Goal: Task Accomplishment & Management: Use online tool/utility

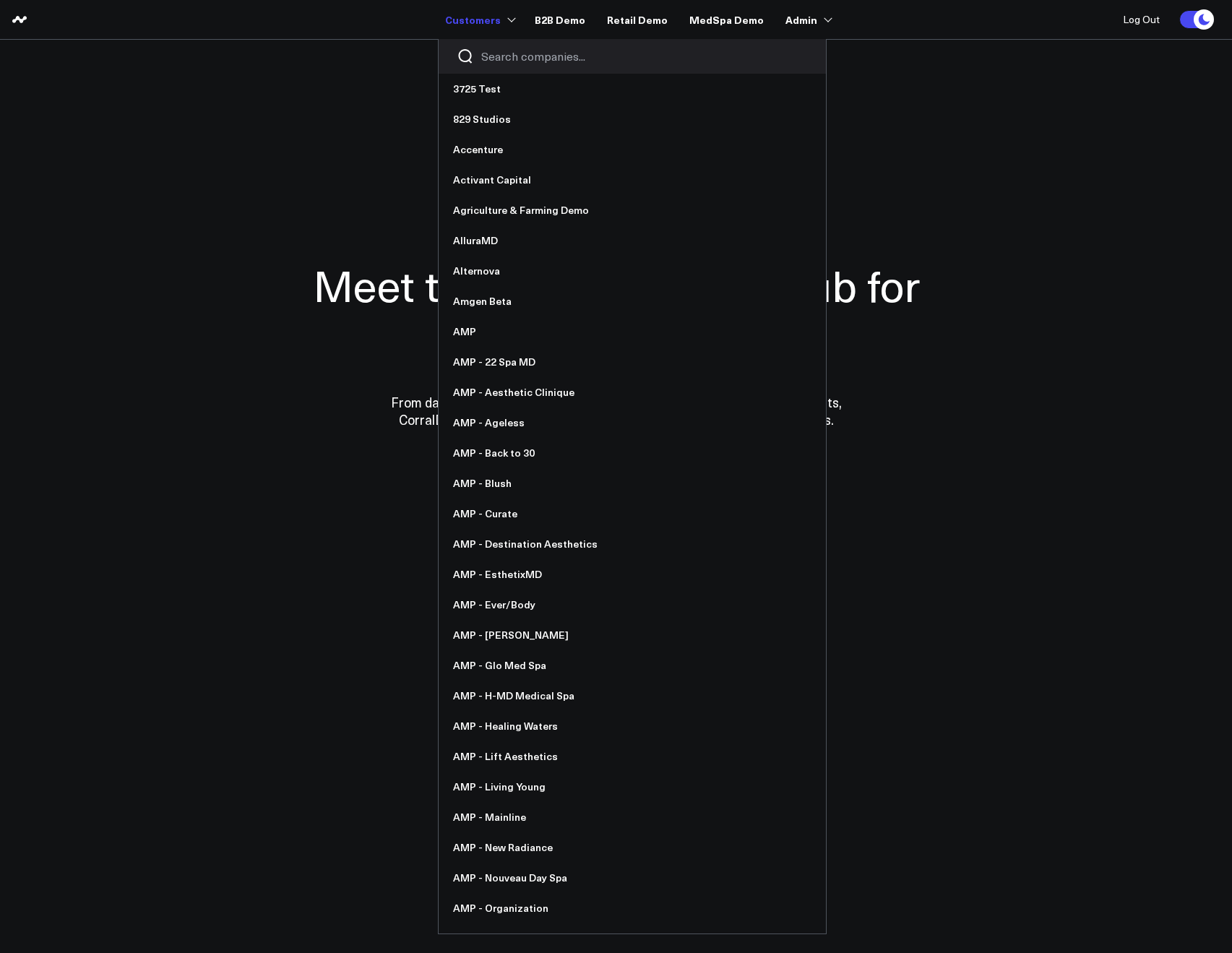
click at [491, 51] on input "Search companies input" at bounding box center [644, 56] width 326 height 16
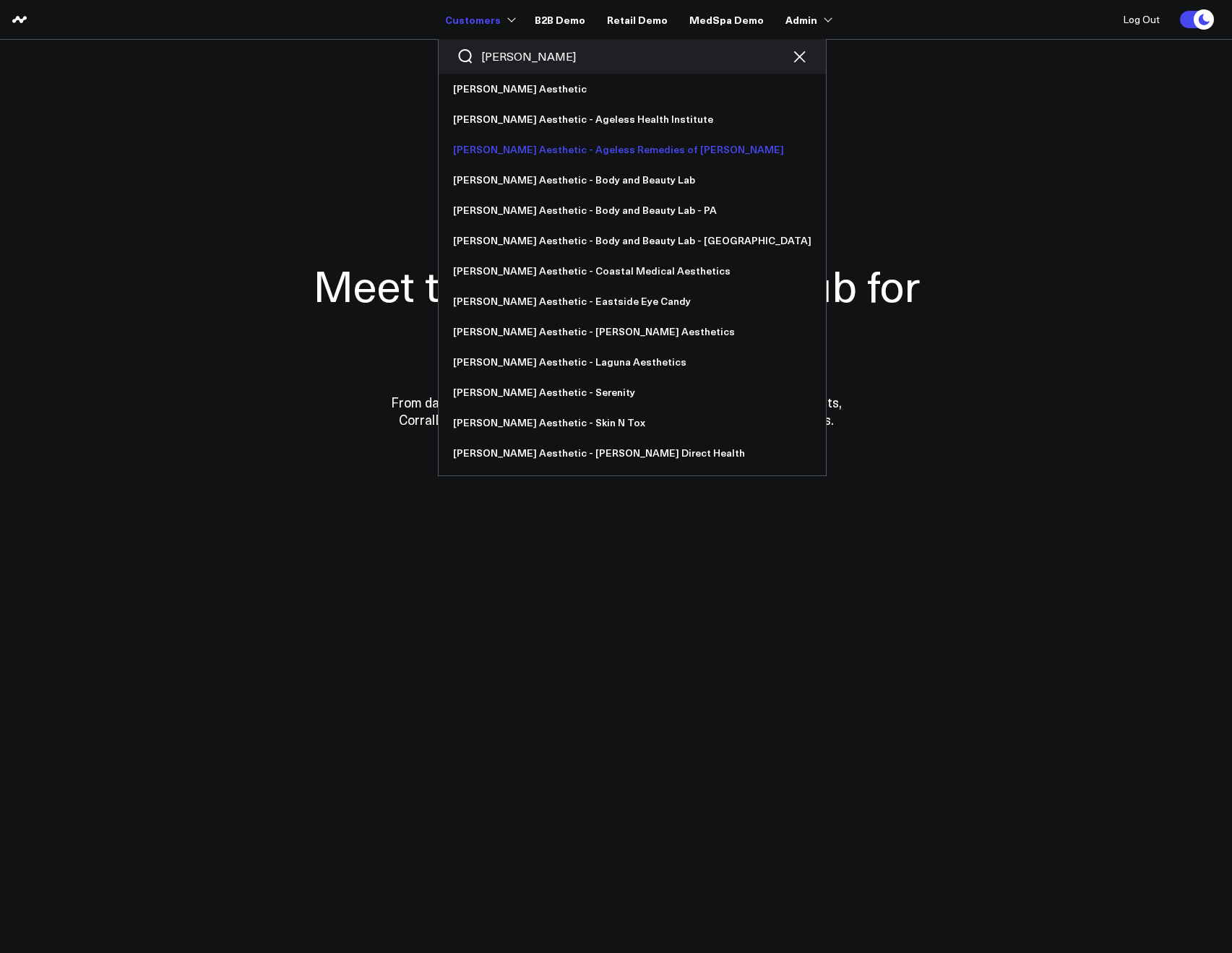
type input "annie"
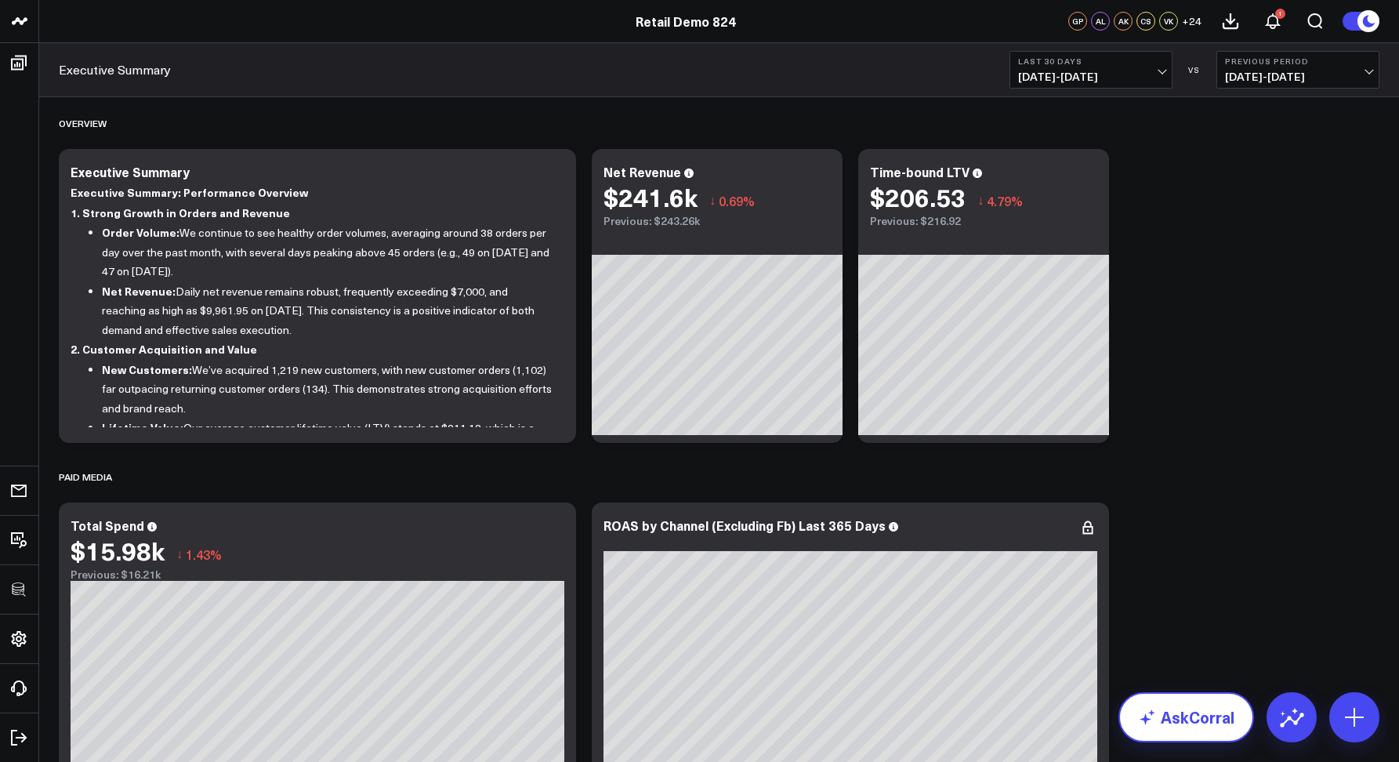
click at [1183, 735] on link "AskCorral" at bounding box center [1187, 717] width 136 height 50
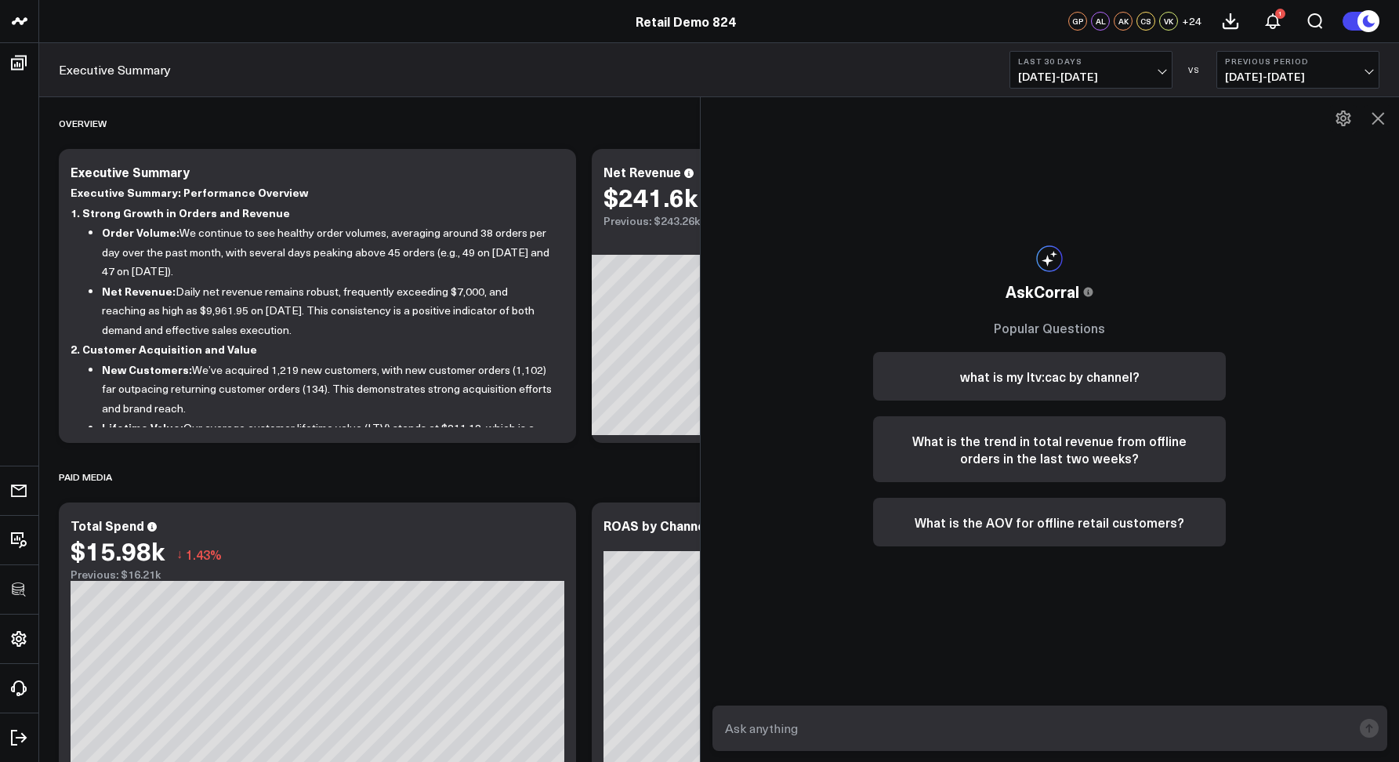
click at [1372, 112] on icon at bounding box center [1378, 118] width 19 height 19
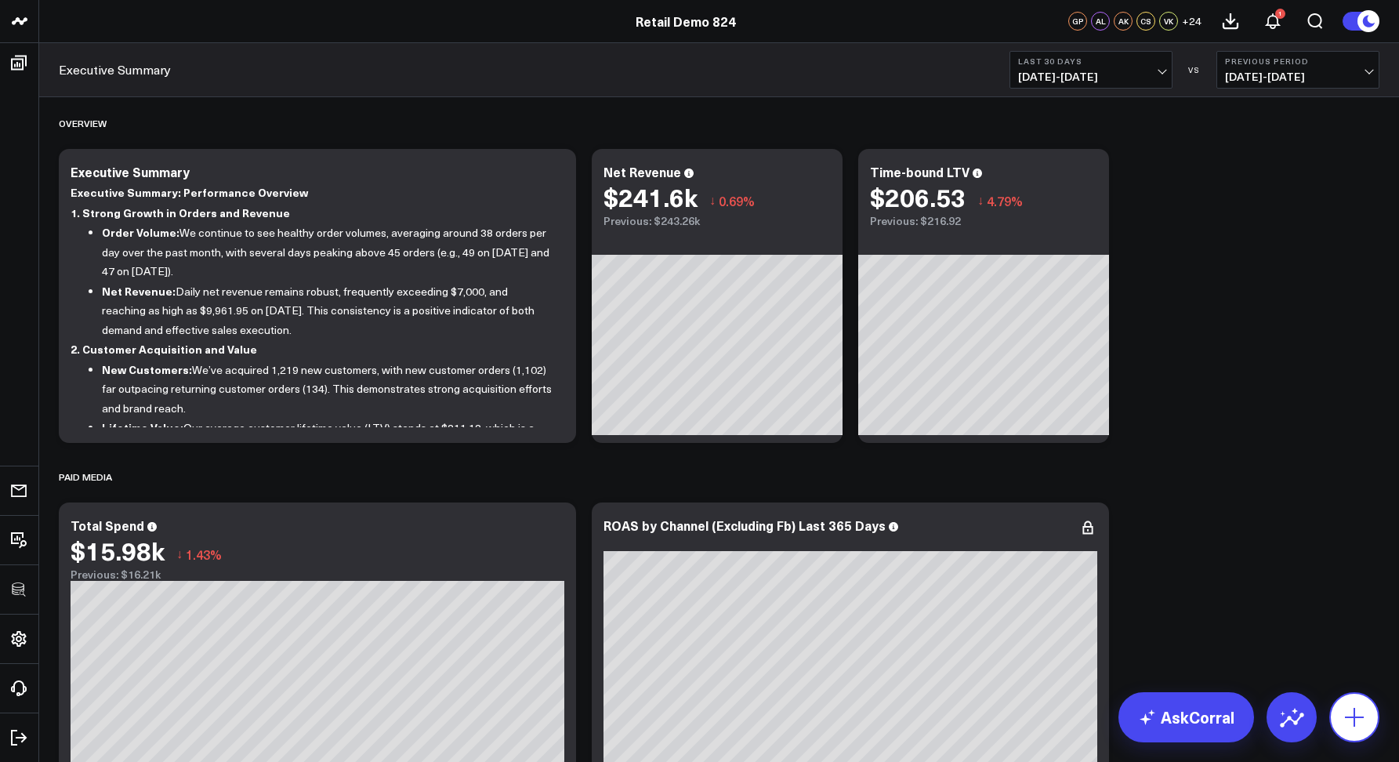
click at [1338, 720] on button at bounding box center [1355, 717] width 50 height 50
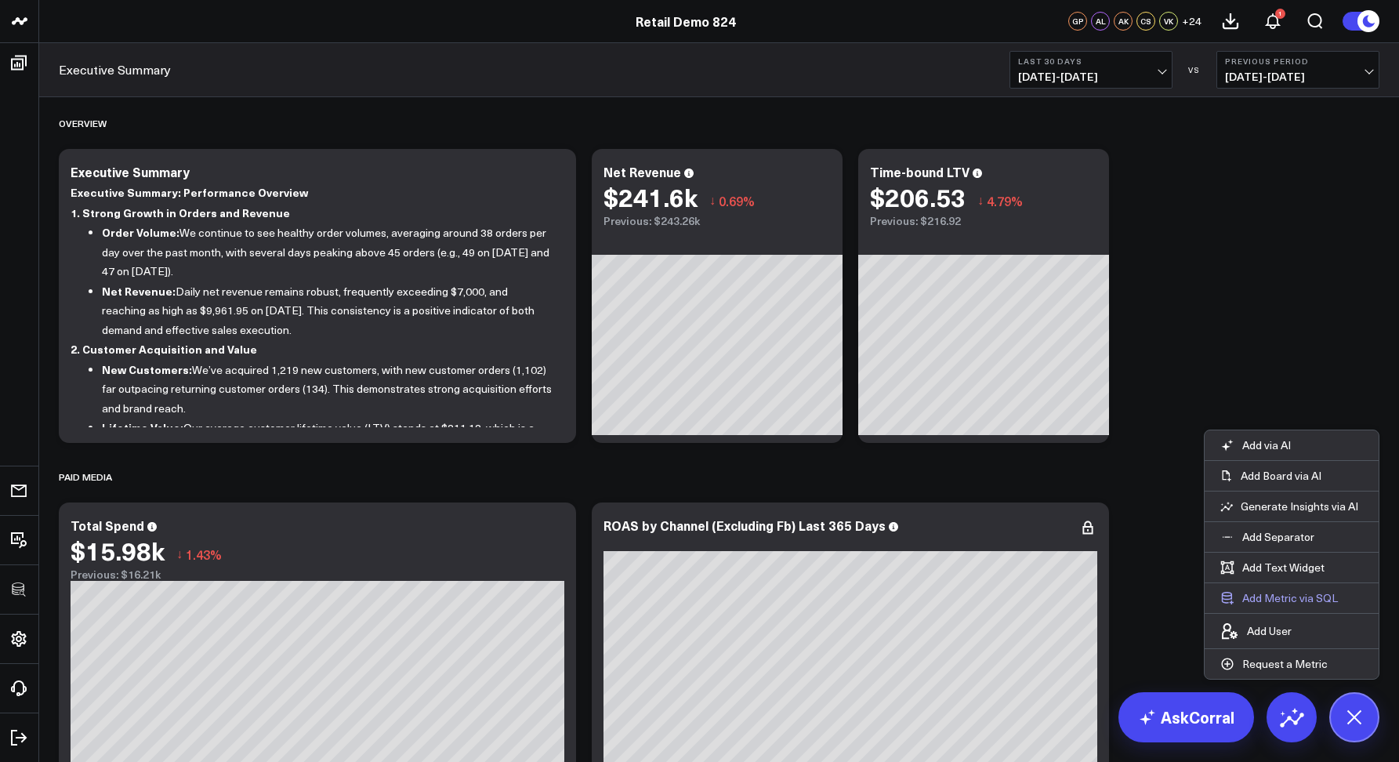
click at [1256, 604] on button "Add Metric via SQL" at bounding box center [1279, 598] width 149 height 30
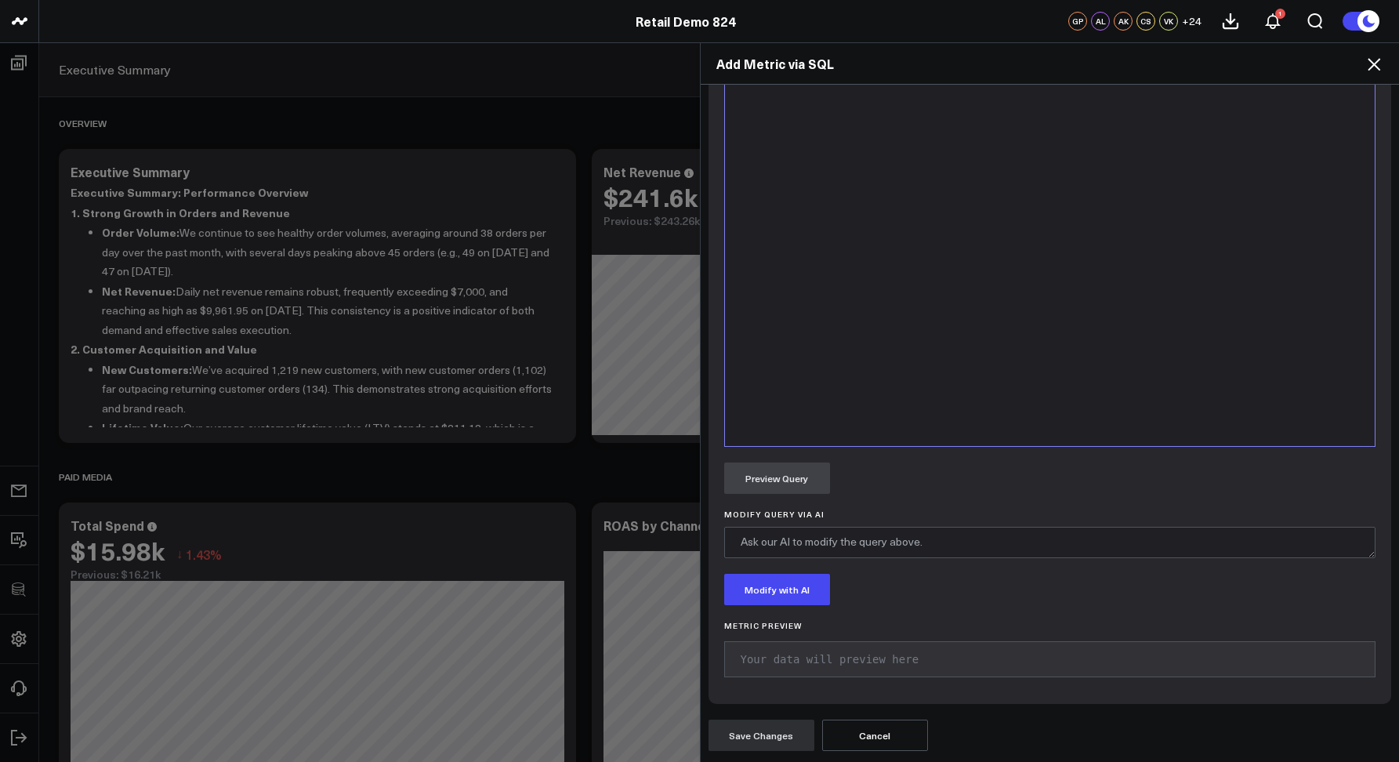
click at [814, 352] on div at bounding box center [1050, 251] width 635 height 375
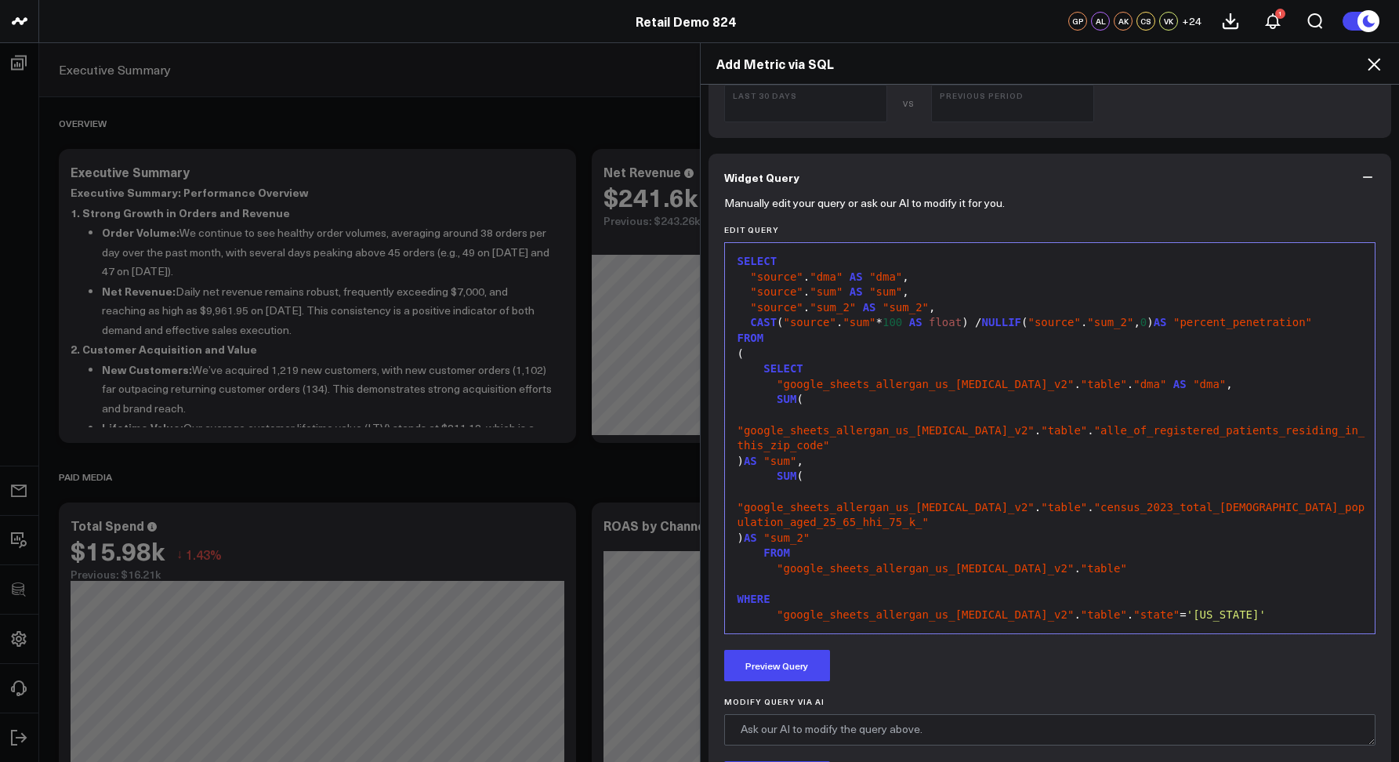
scroll to position [169, 0]
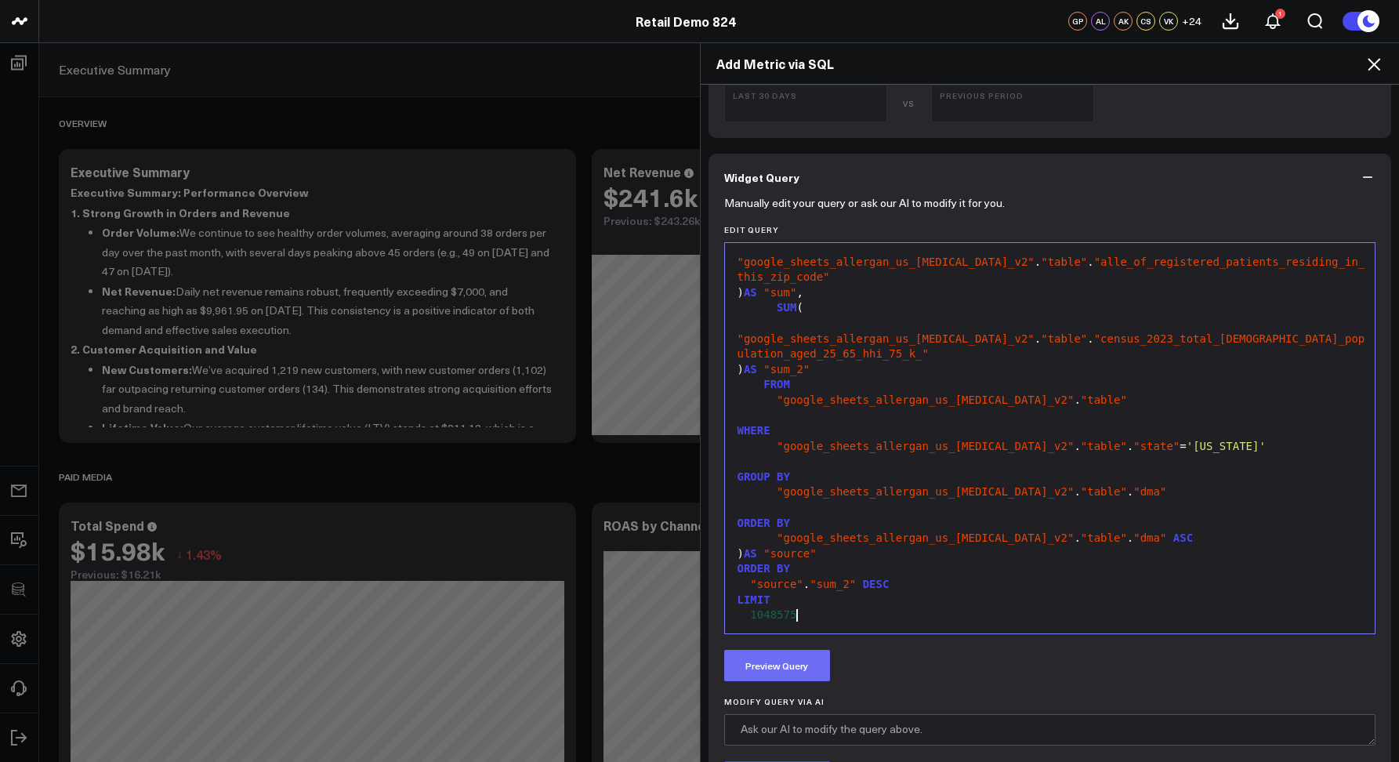
click at [798, 667] on button "Preview Query" at bounding box center [777, 665] width 106 height 31
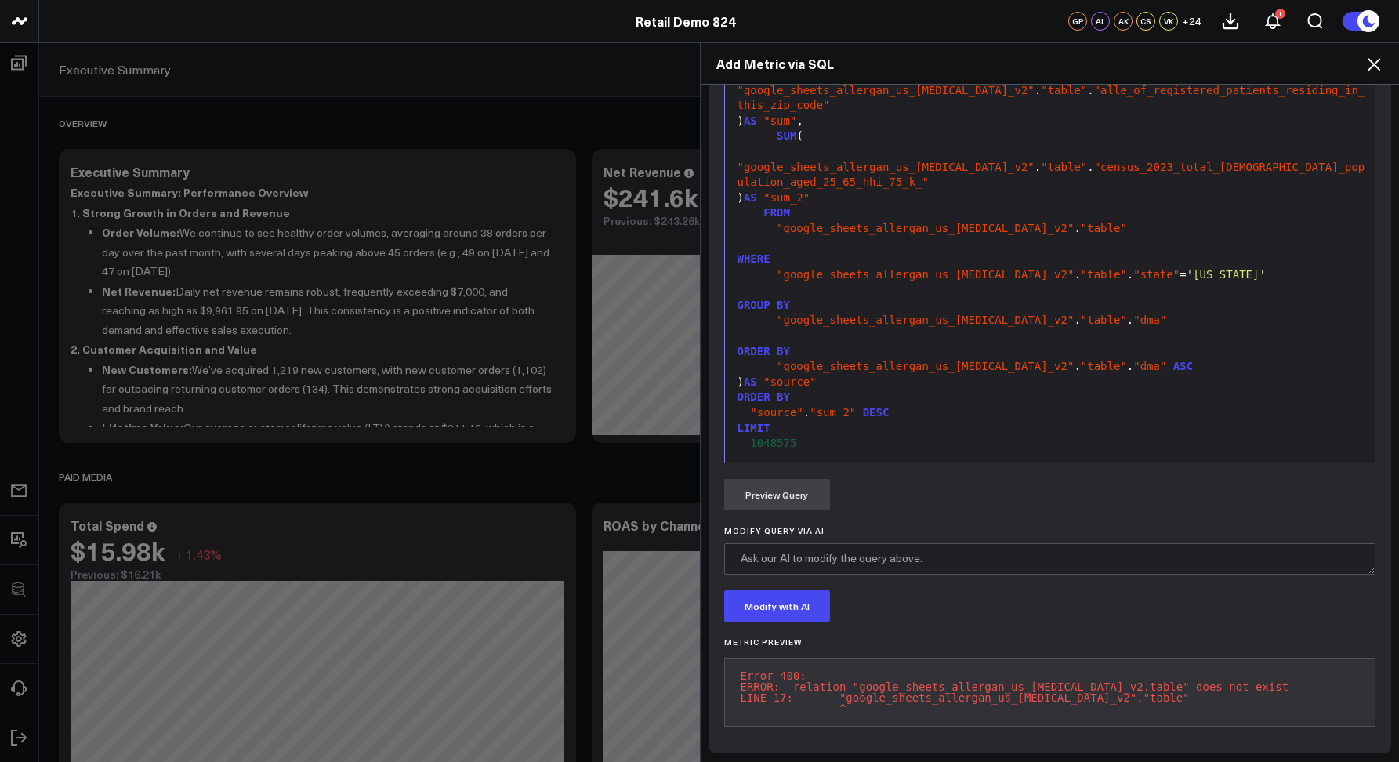
scroll to position [762, 0]
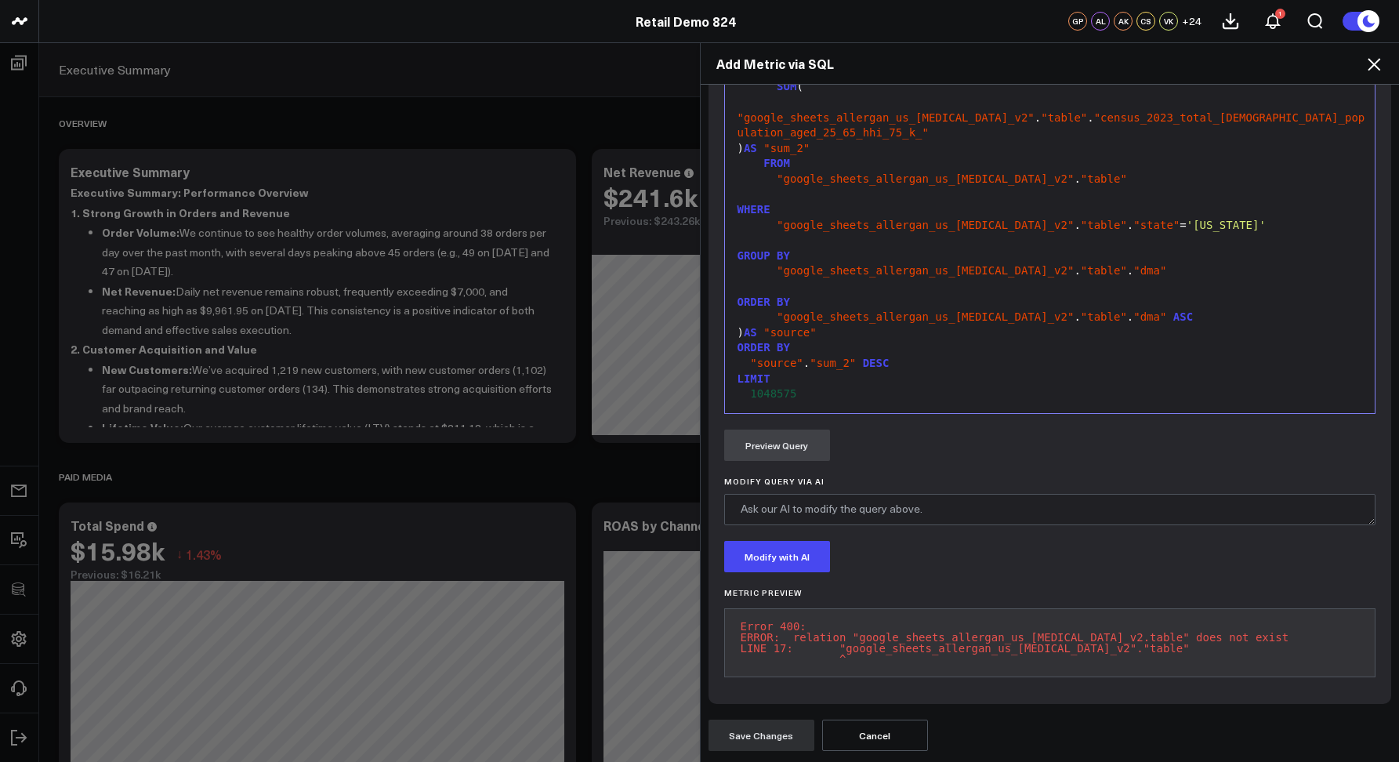
click at [168, 63] on div "Add Metric via SQL Widget Display Widget Title * Chart Type * Fuel Gauge Annota…" at bounding box center [699, 402] width 1399 height 720
click at [1374, 70] on icon at bounding box center [1374, 64] width 19 height 19
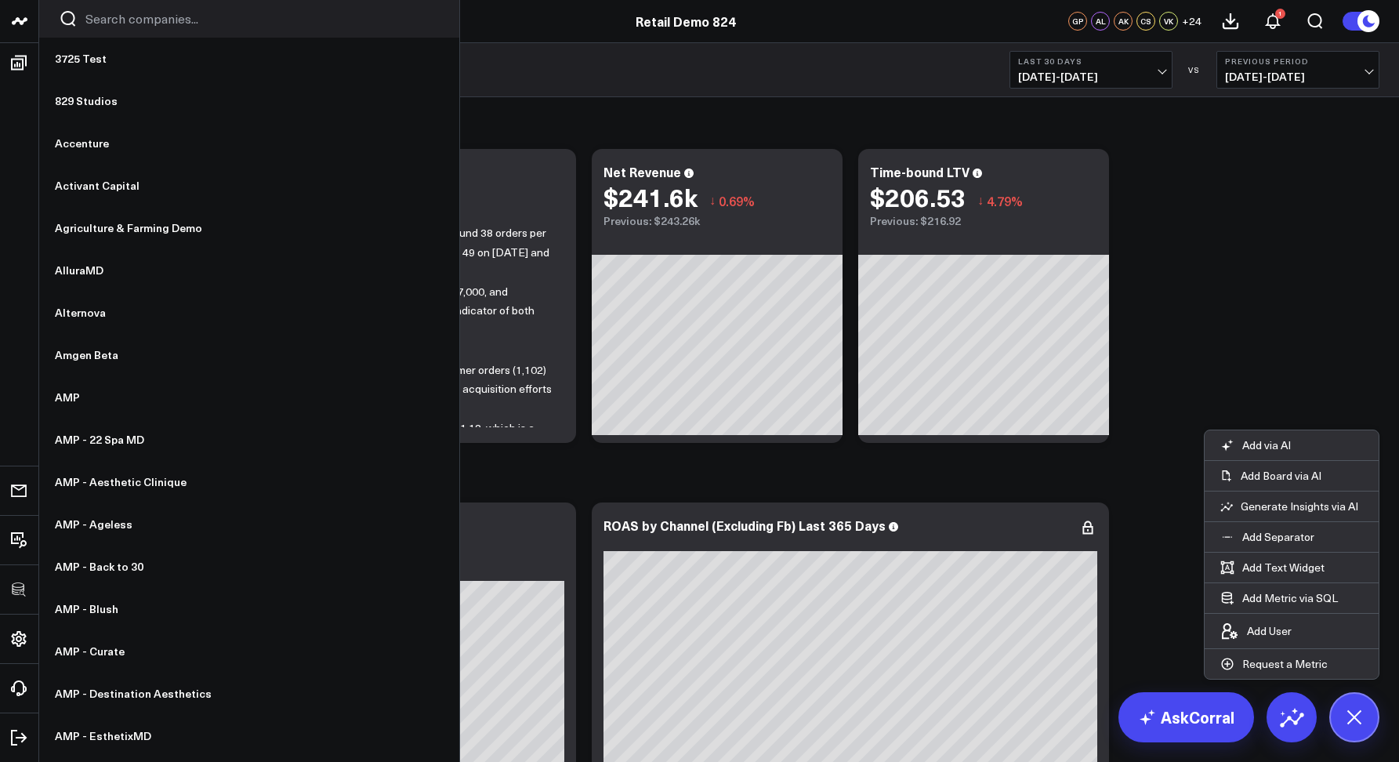
click at [100, 24] on input "Search companies input" at bounding box center [262, 18] width 354 height 17
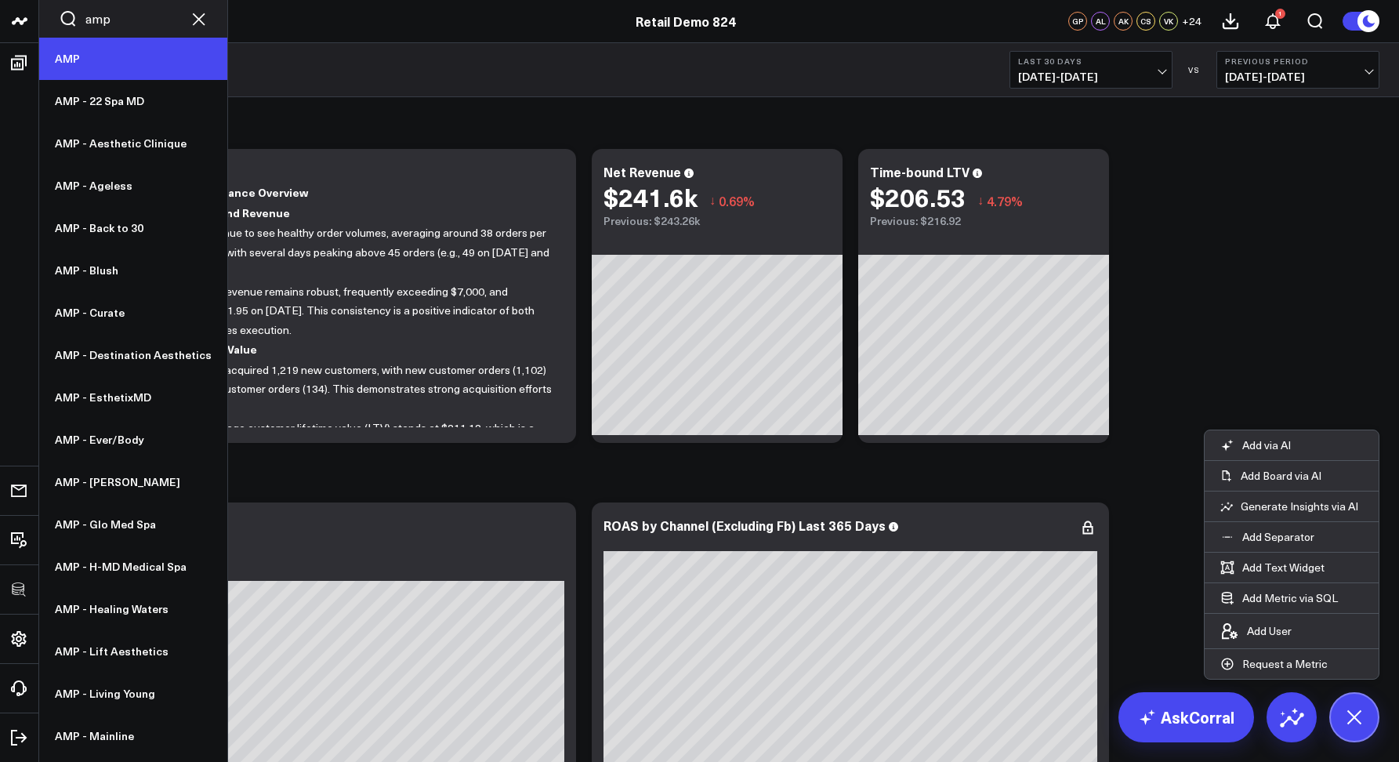
type input "amp"
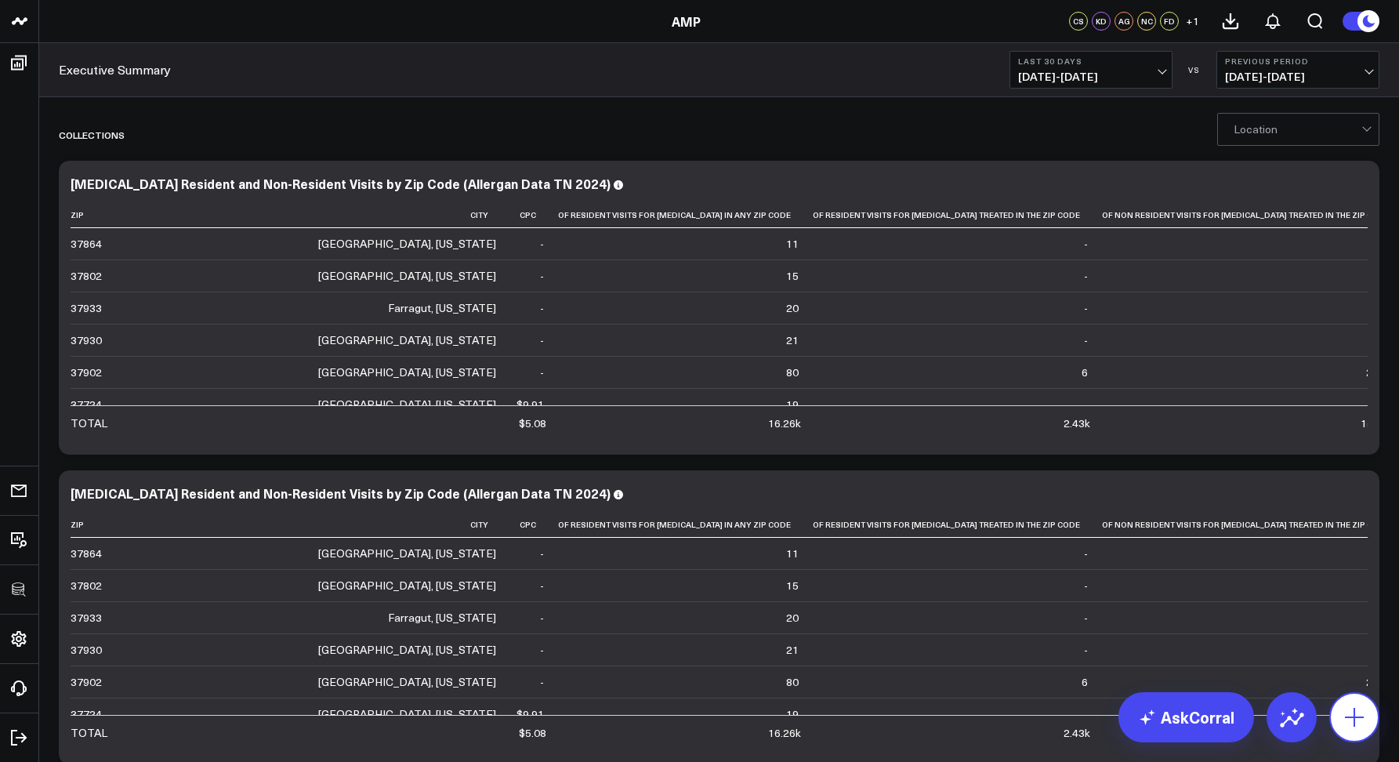
click at [1360, 710] on icon at bounding box center [1354, 717] width 25 height 25
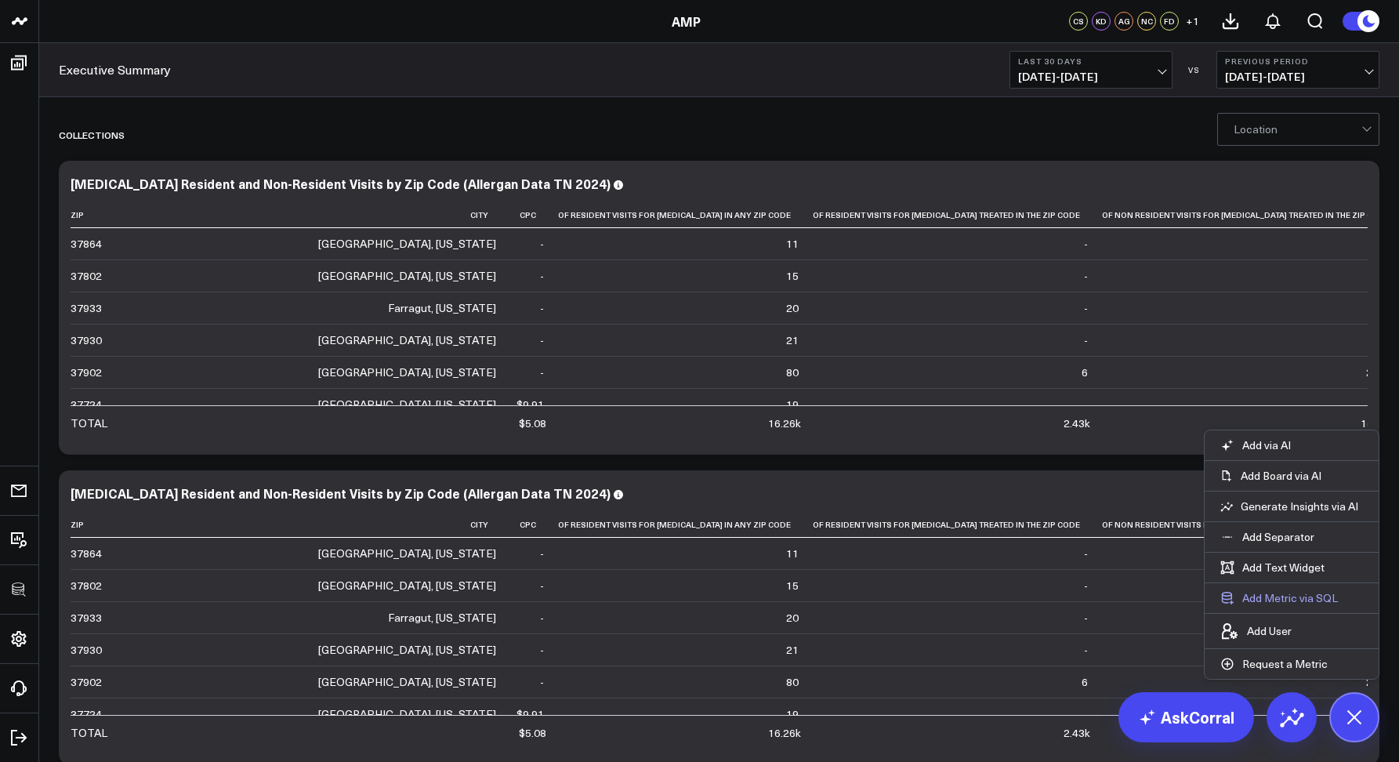
click at [1263, 604] on button "Add Metric via SQL" at bounding box center [1279, 598] width 149 height 30
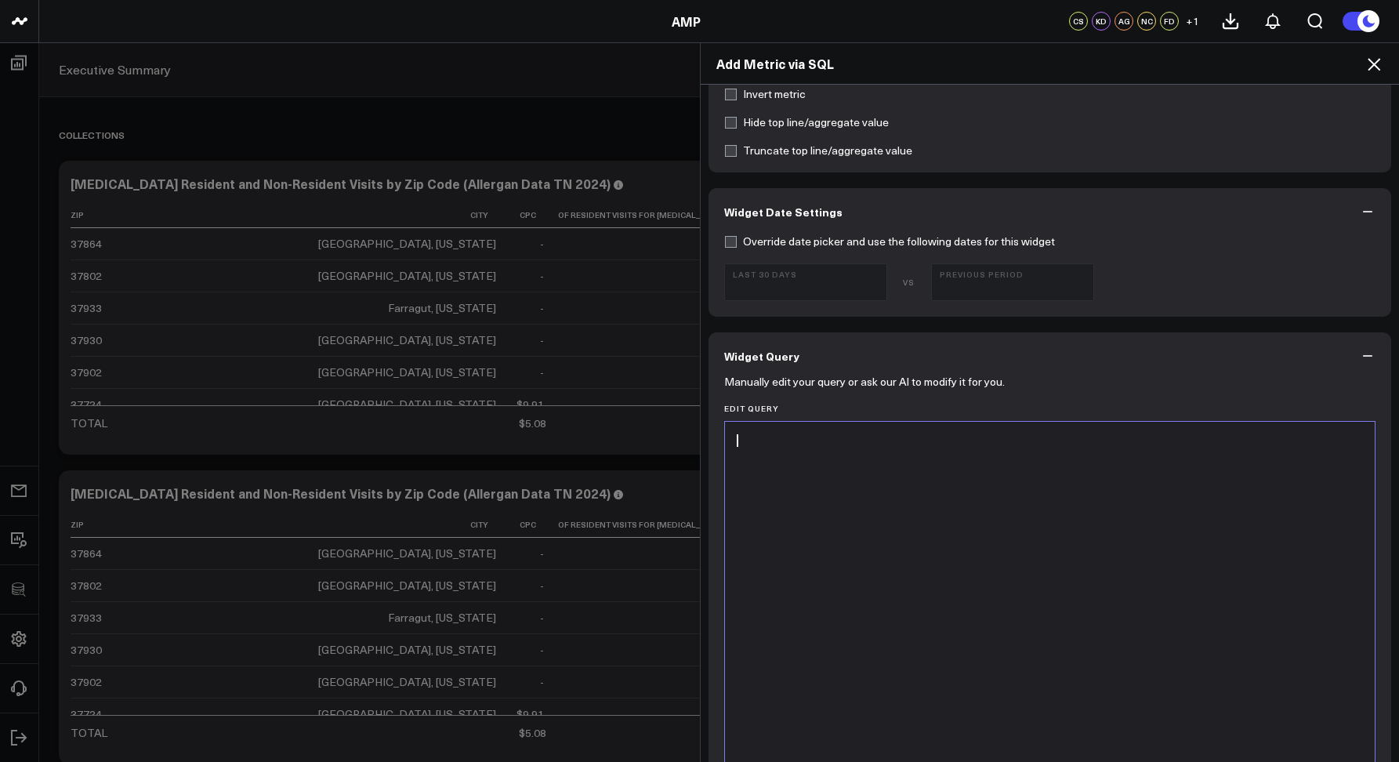
scroll to position [354, 0]
click at [821, 528] on div at bounding box center [1050, 614] width 635 height 375
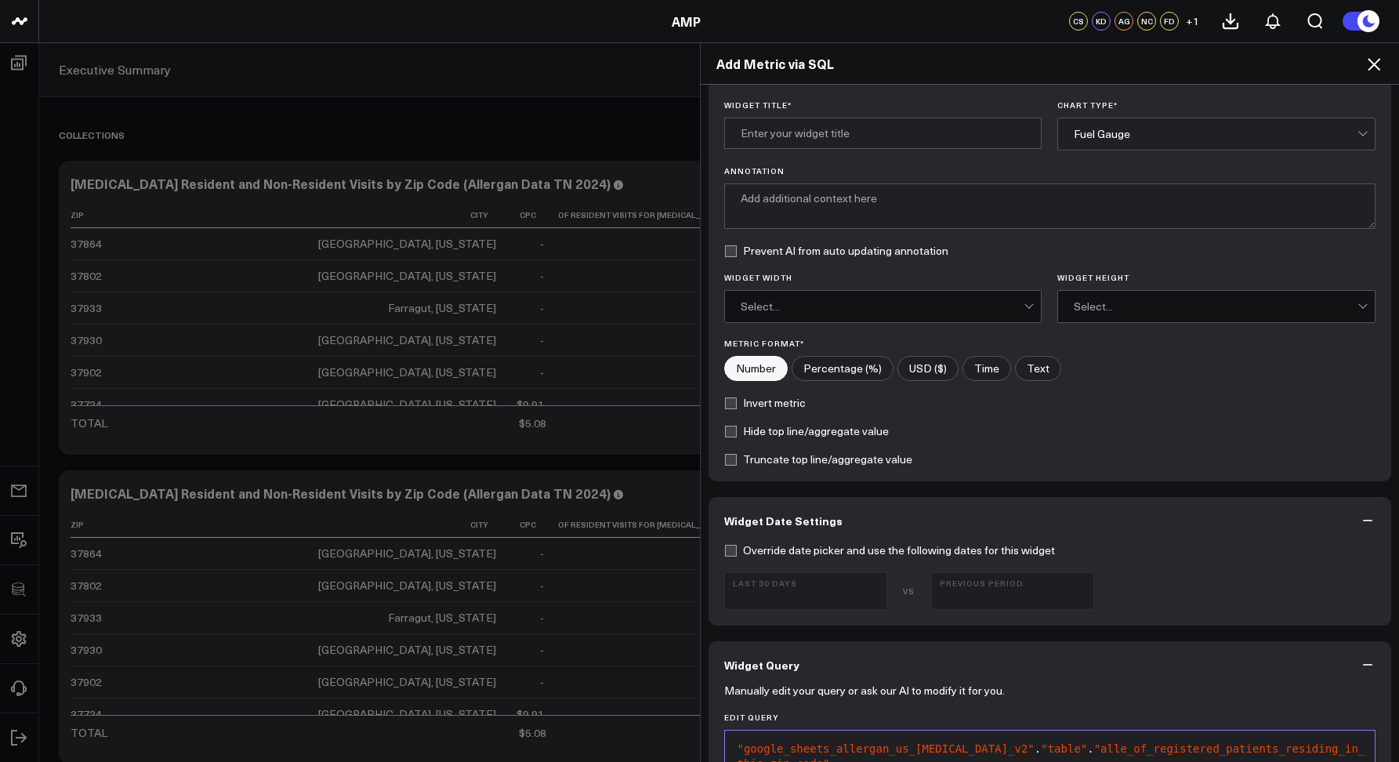
scroll to position [0, 0]
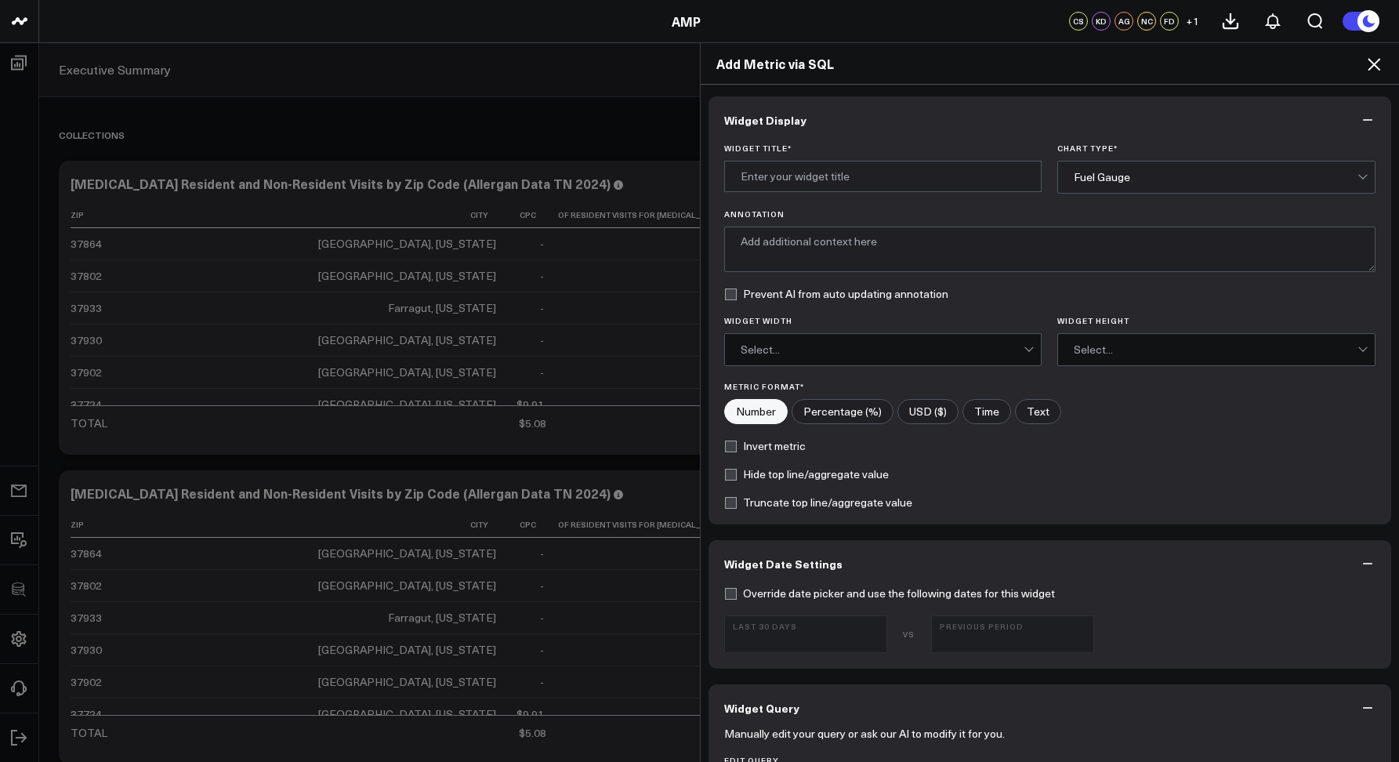
click at [862, 196] on div "Widget Title * Chart Type * Fuel Gauge Annotation Prevent AI from auto updating…" at bounding box center [1051, 333] width 684 height 381
click at [850, 188] on input "Widget Title *" at bounding box center [883, 176] width 318 height 31
type input "Test"
click at [931, 230] on textarea "Annotation" at bounding box center [1050, 249] width 652 height 45
click at [1081, 189] on div "Fuel Gauge" at bounding box center [1216, 177] width 284 height 31
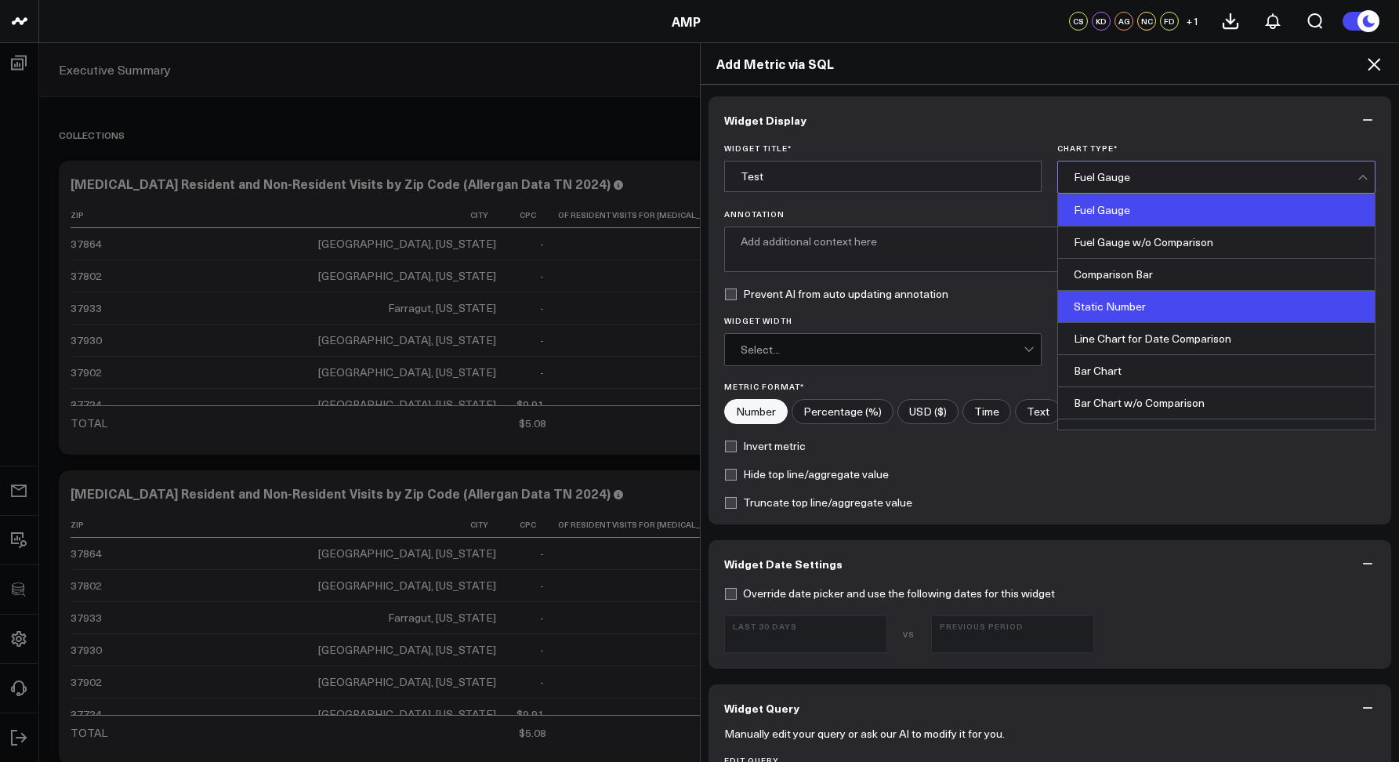
scroll to position [632, 0]
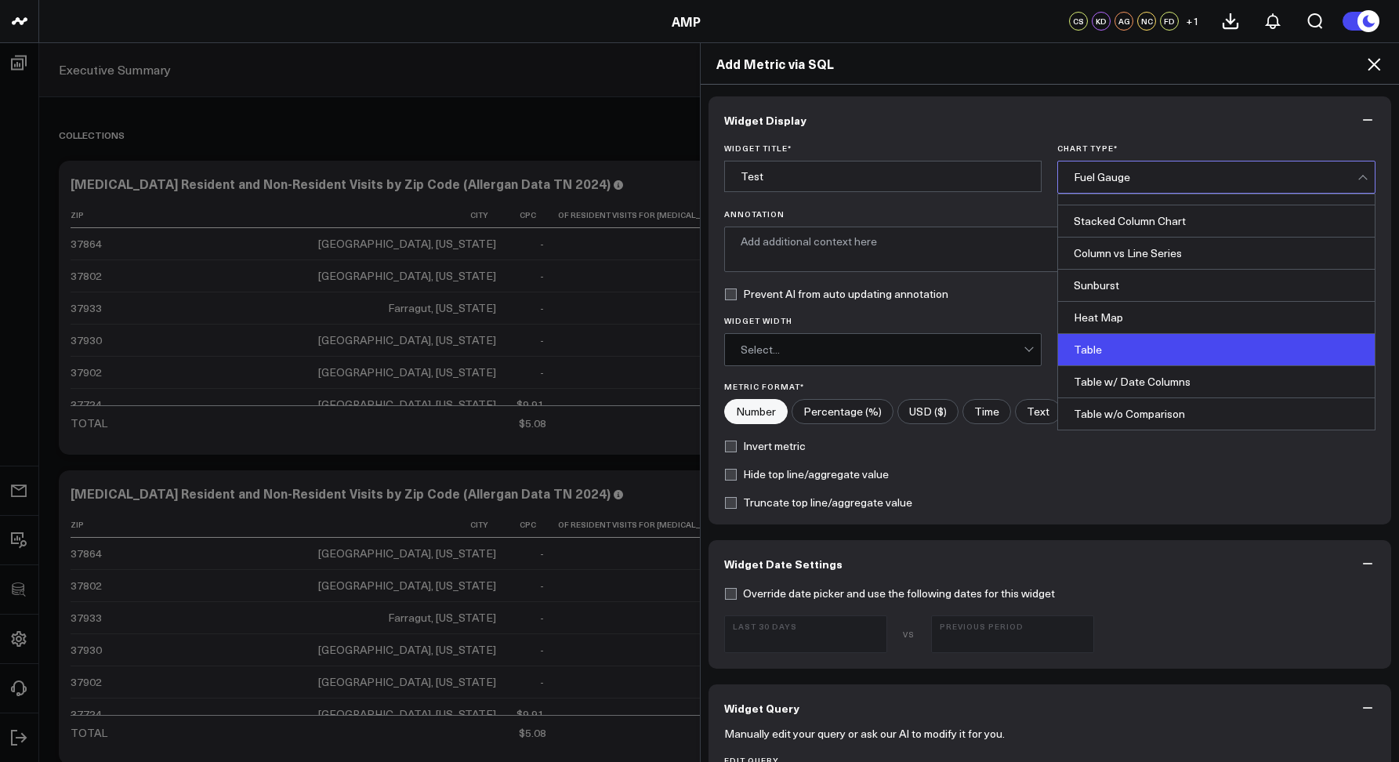
click at [1094, 339] on div "Table" at bounding box center [1216, 350] width 317 height 32
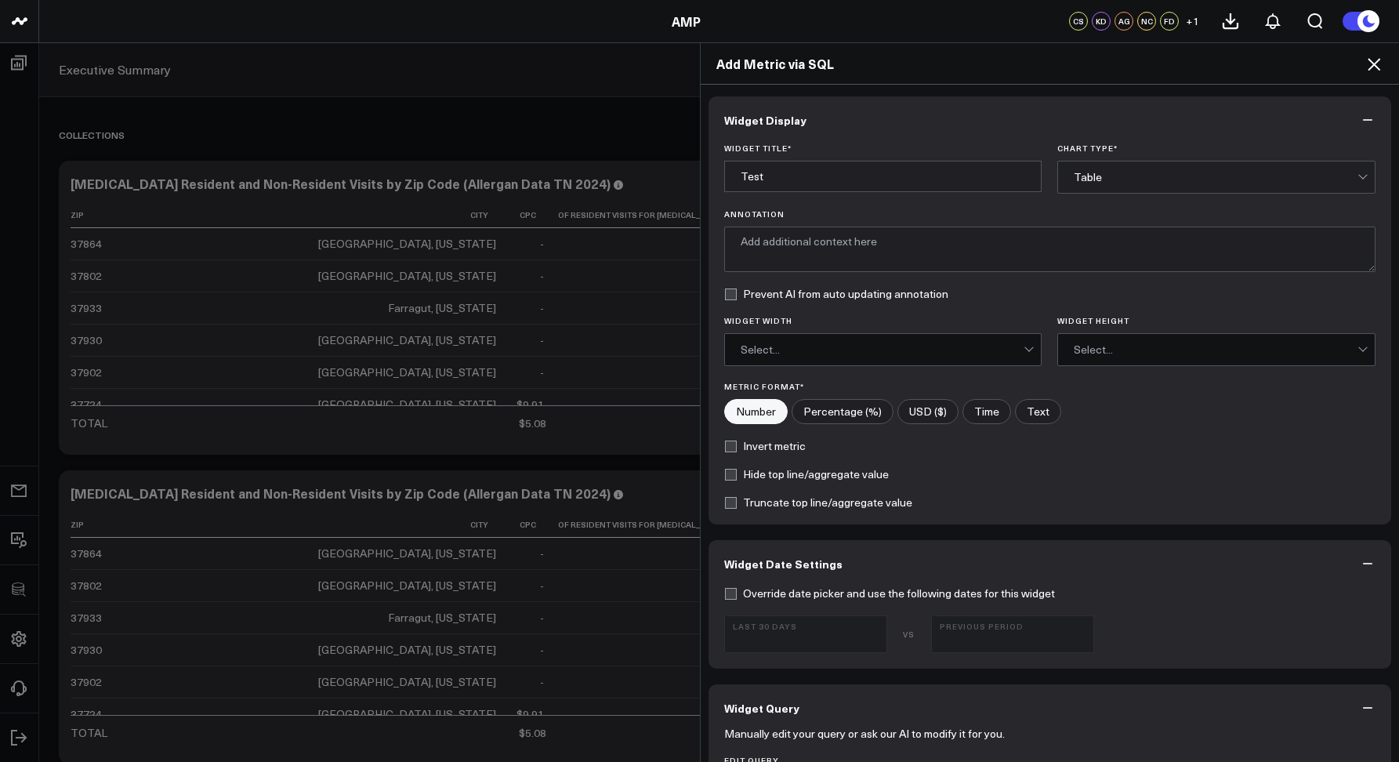
click at [996, 209] on label "Annotation" at bounding box center [1050, 213] width 652 height 9
click at [996, 227] on textarea "Annotation" at bounding box center [1050, 249] width 652 height 45
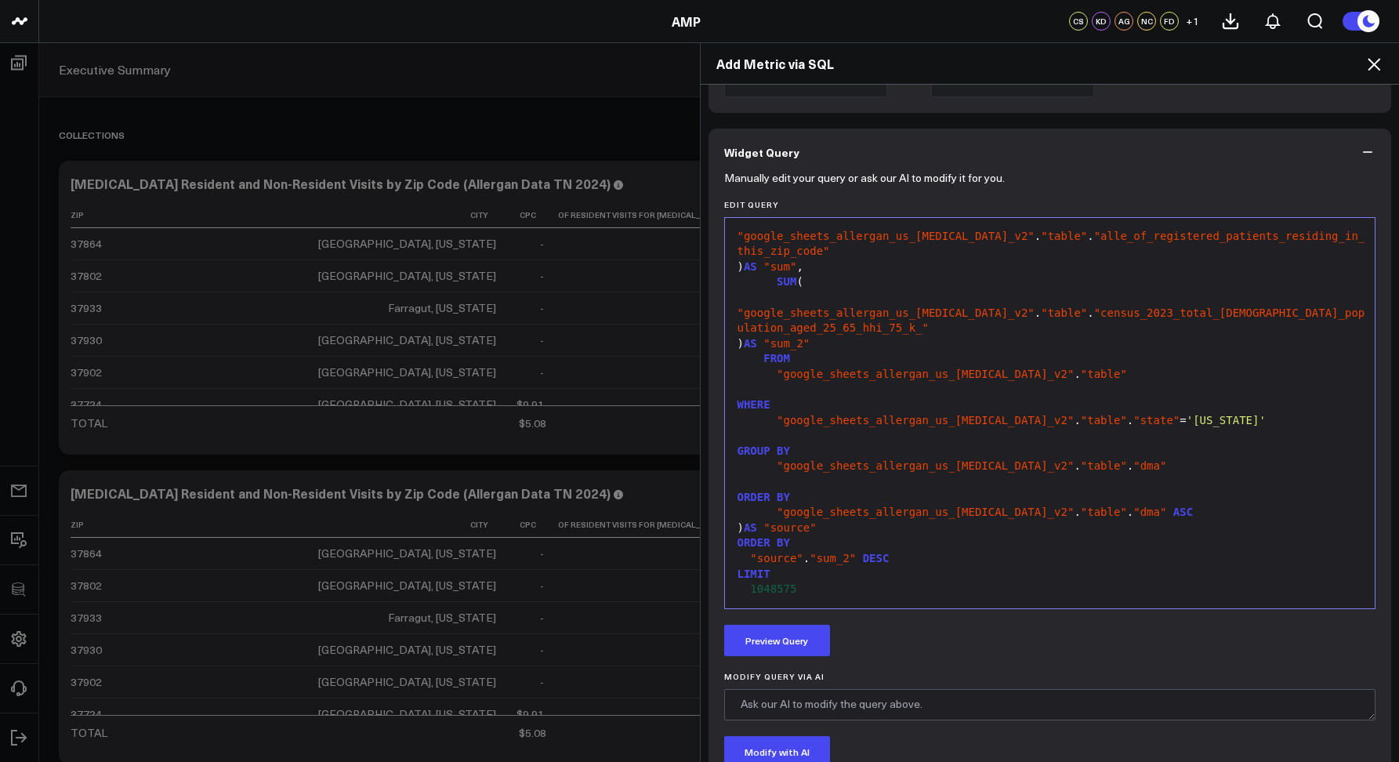
scroll to position [718, 0]
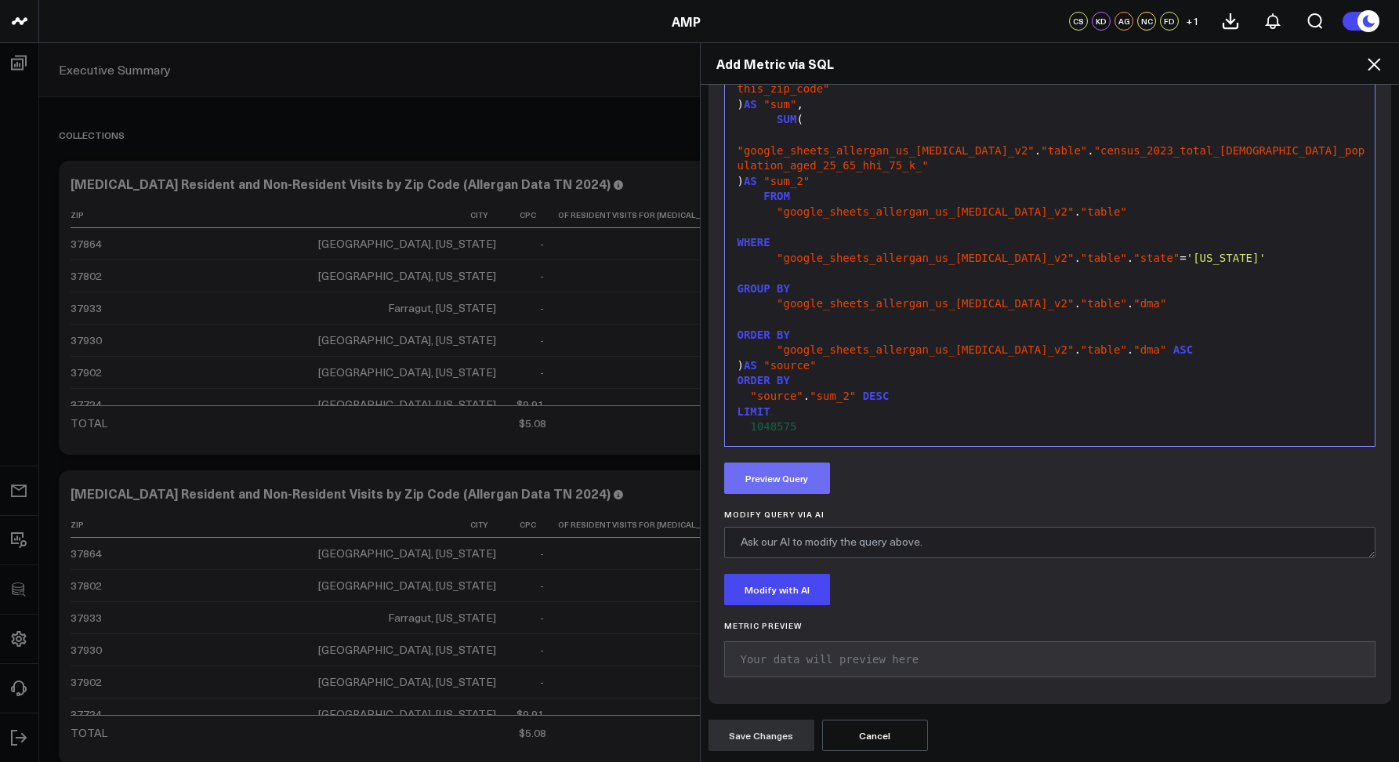
click at [782, 474] on button "Preview Query" at bounding box center [777, 478] width 106 height 31
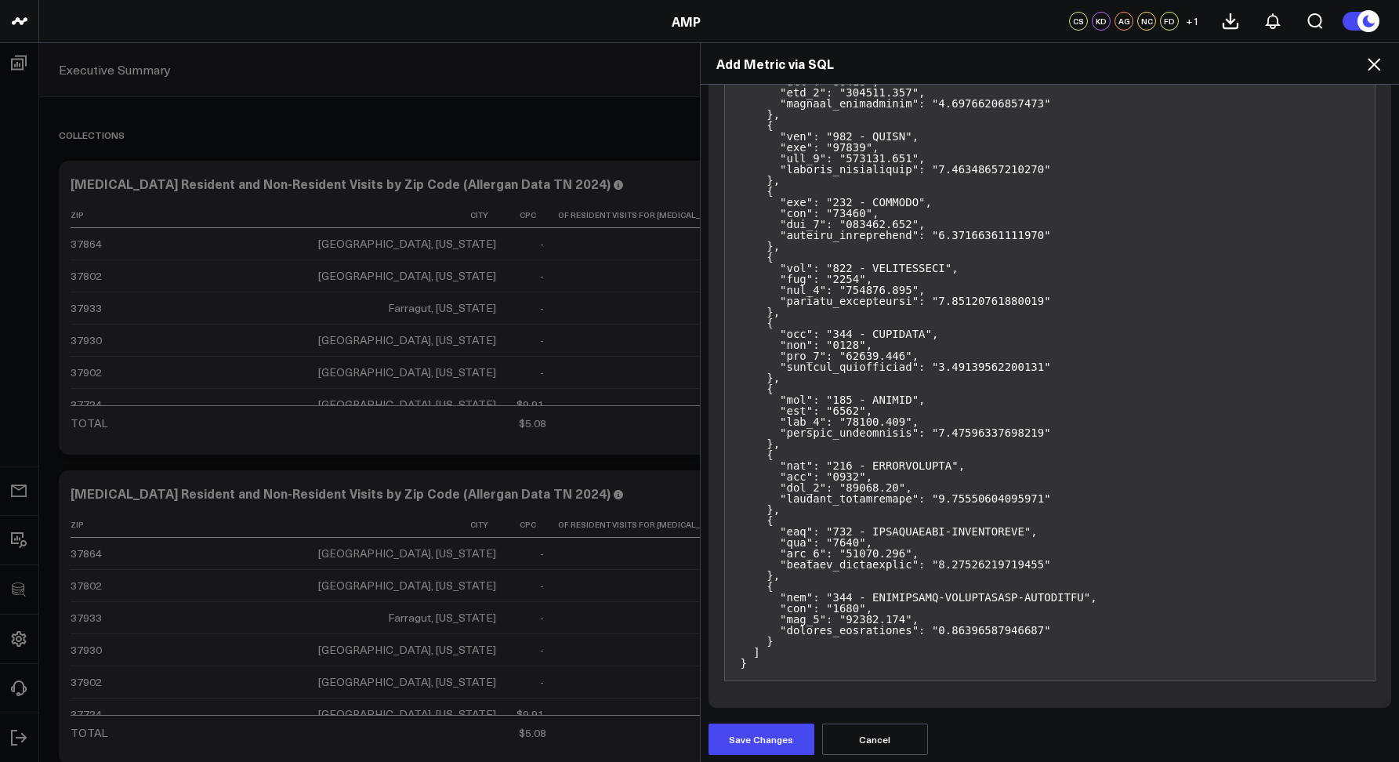
scroll to position [1410, 0]
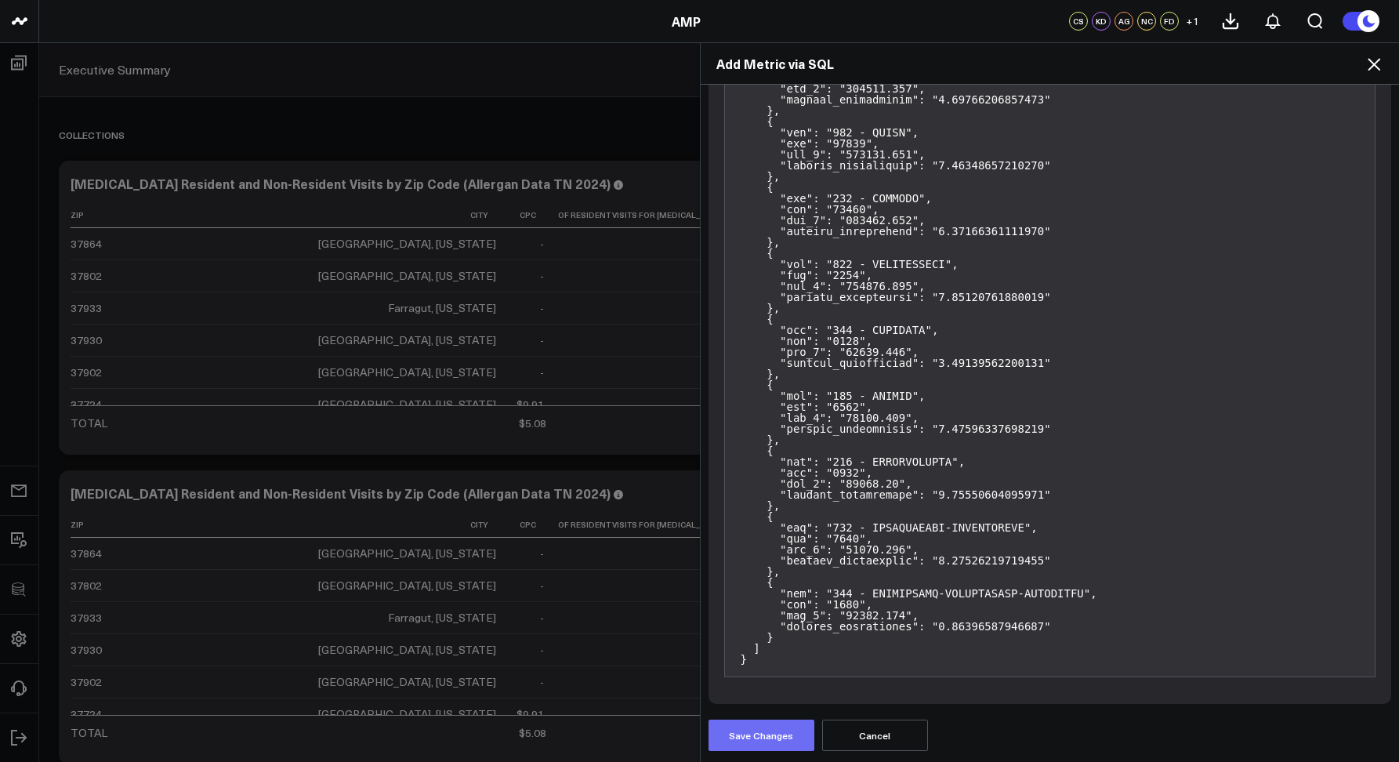
click at [731, 724] on button "Save Changes" at bounding box center [762, 735] width 106 height 31
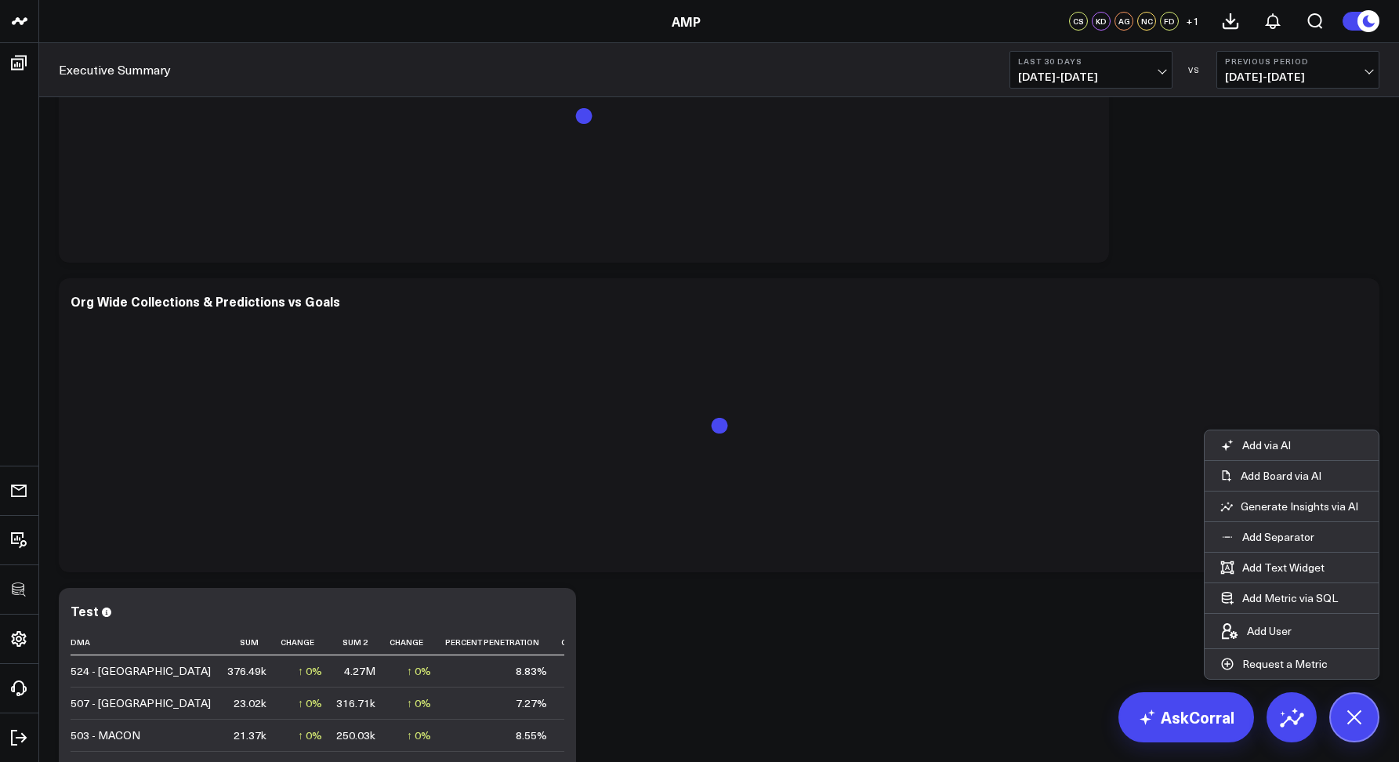
scroll to position [2316, 0]
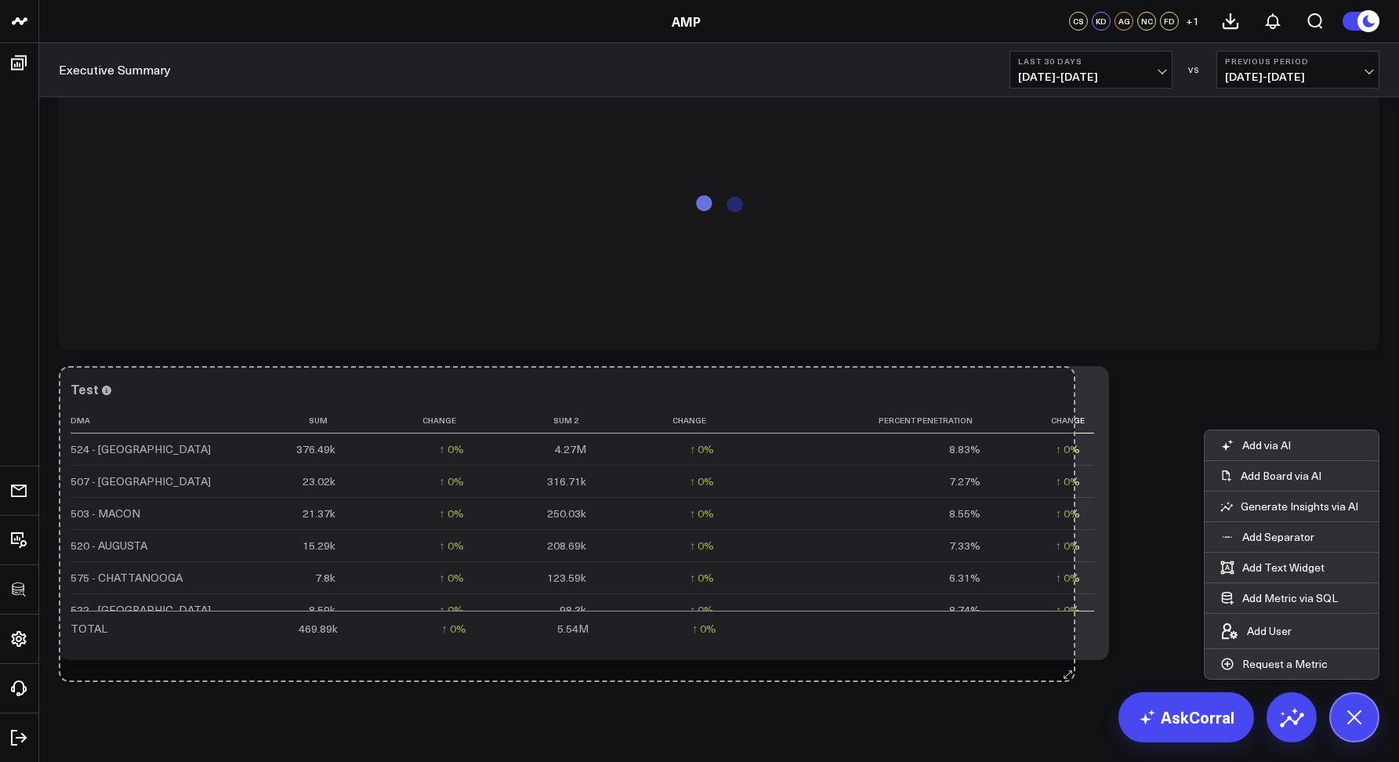
drag, startPoint x: 566, startPoint y: 652, endPoint x: 1065, endPoint y: 674, distance: 499.9
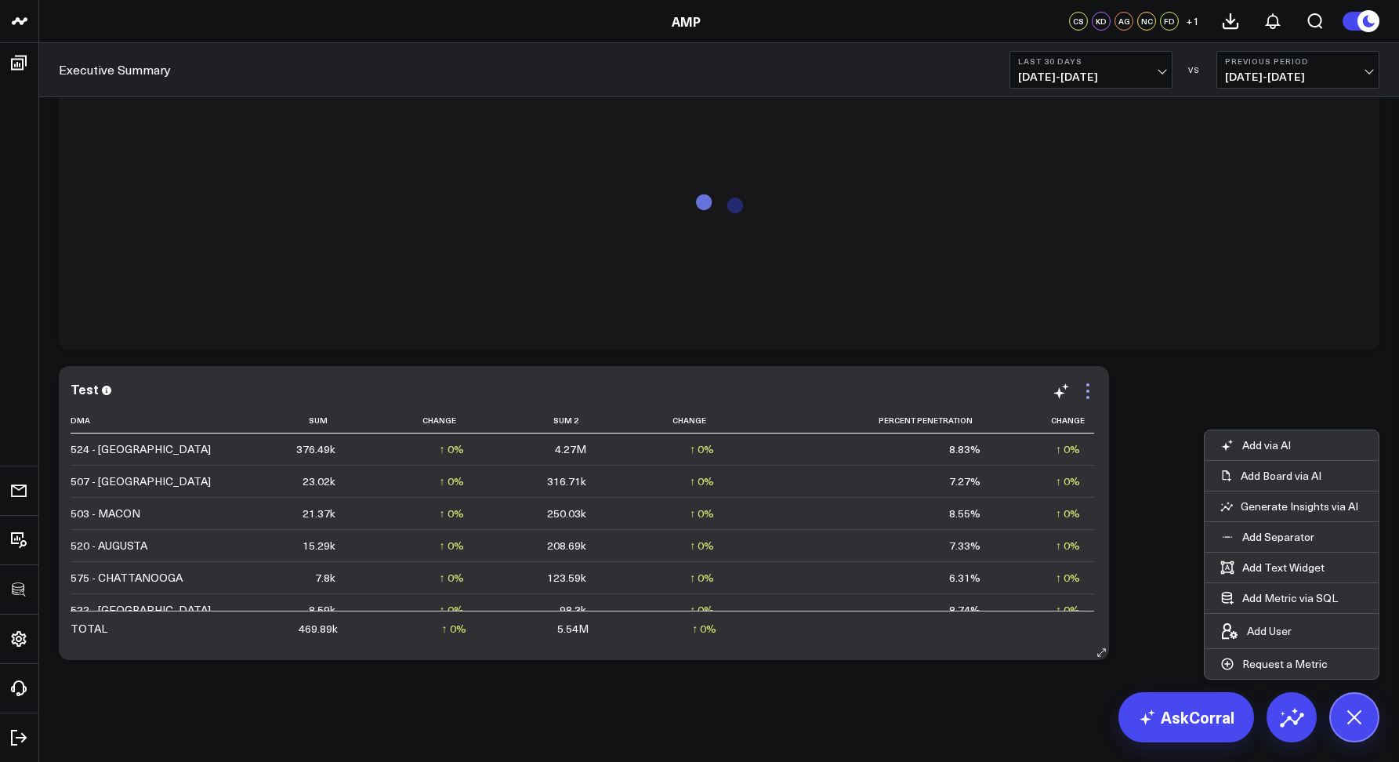
click at [1087, 384] on icon at bounding box center [1088, 384] width 3 height 3
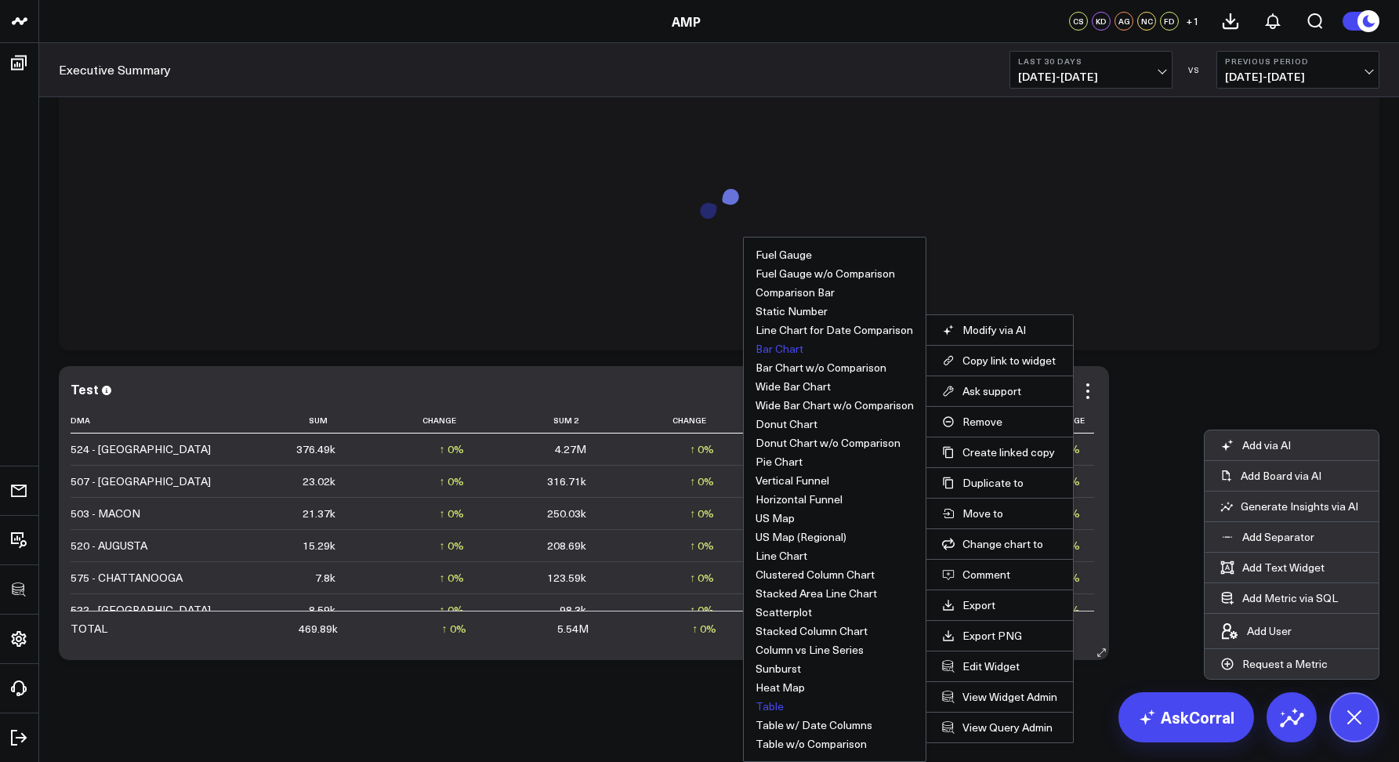
click at [768, 350] on button "Bar Chart" at bounding box center [780, 348] width 48 height 11
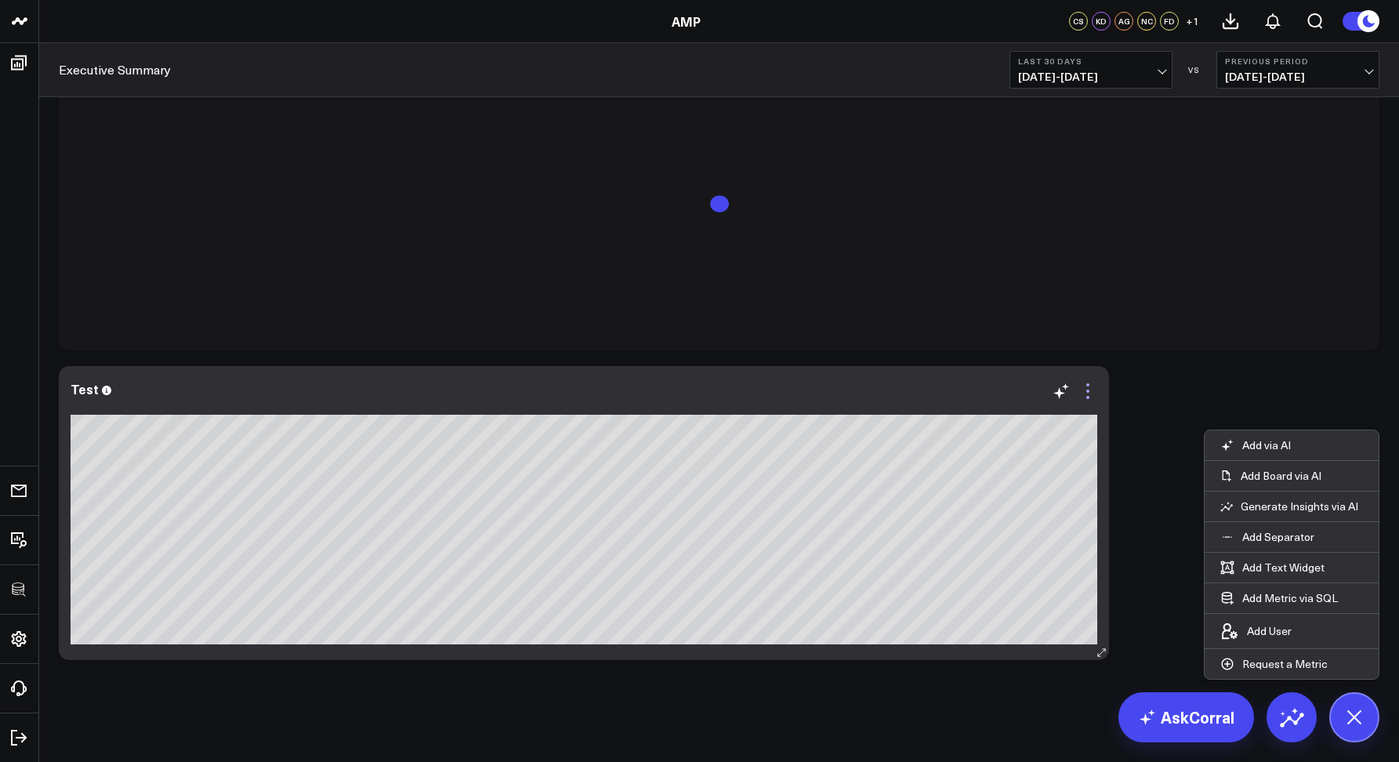
click at [1088, 390] on icon at bounding box center [1088, 391] width 3 height 3
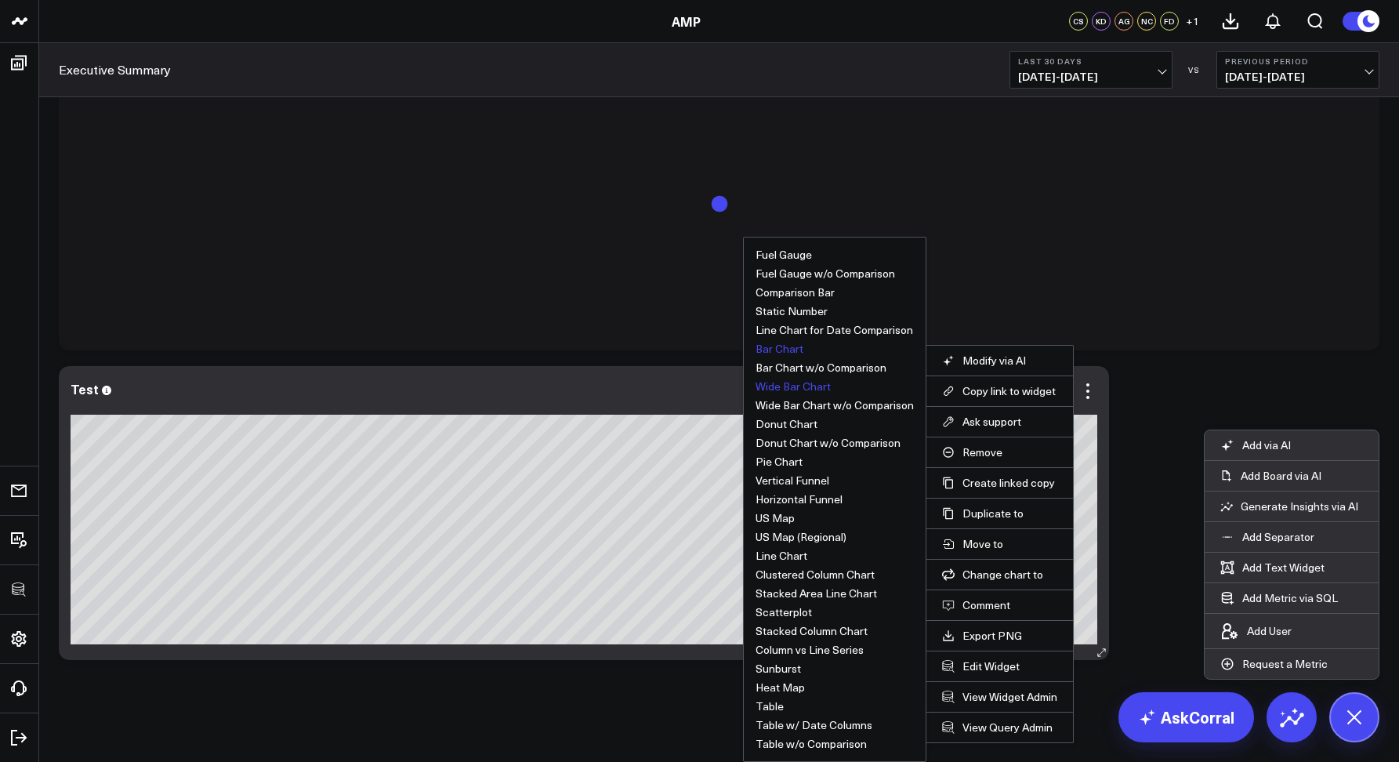
click at [772, 388] on button "Wide Bar Chart" at bounding box center [793, 386] width 75 height 11
click at [772, 388] on div "Test" at bounding box center [584, 389] width 1027 height 14
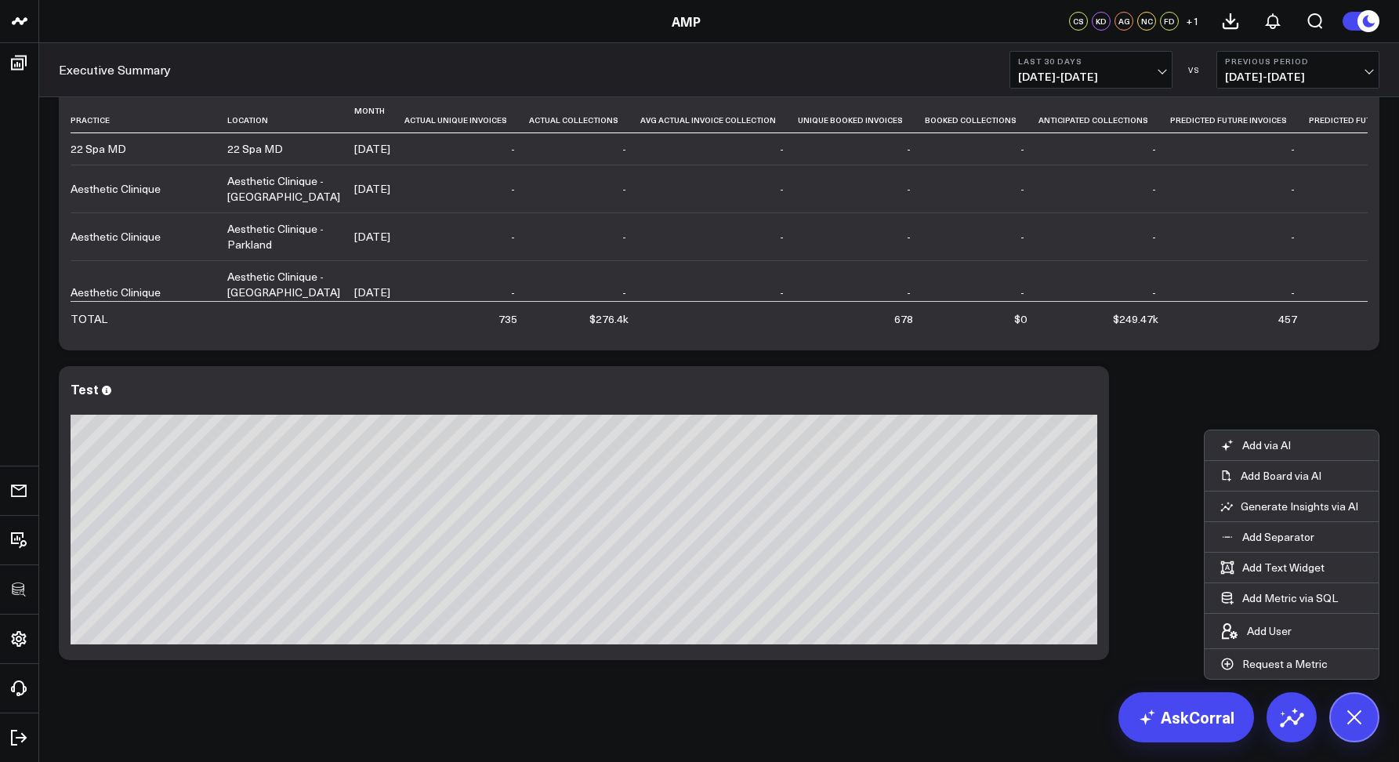
click at [1356, 718] on icon at bounding box center [1354, 717] width 27 height 27
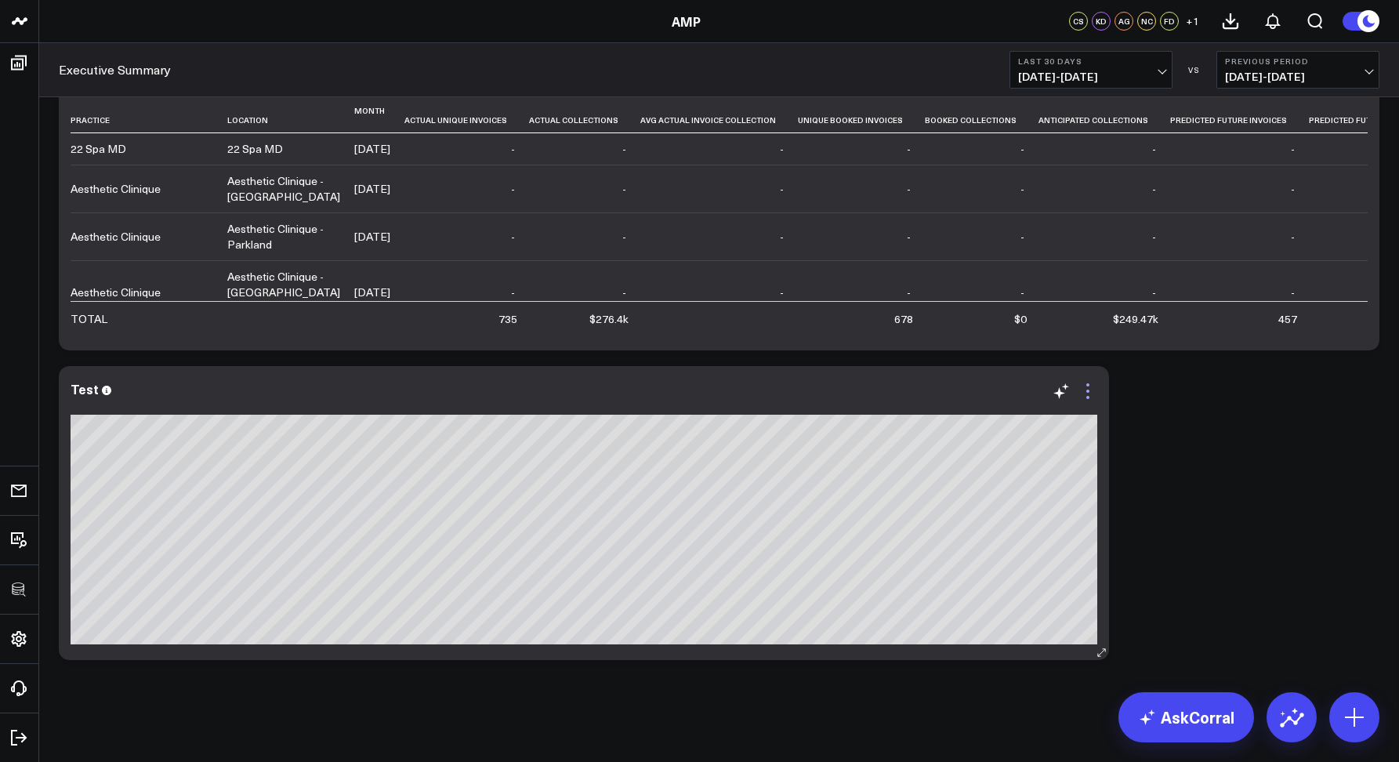
click at [1091, 388] on icon at bounding box center [1088, 391] width 19 height 19
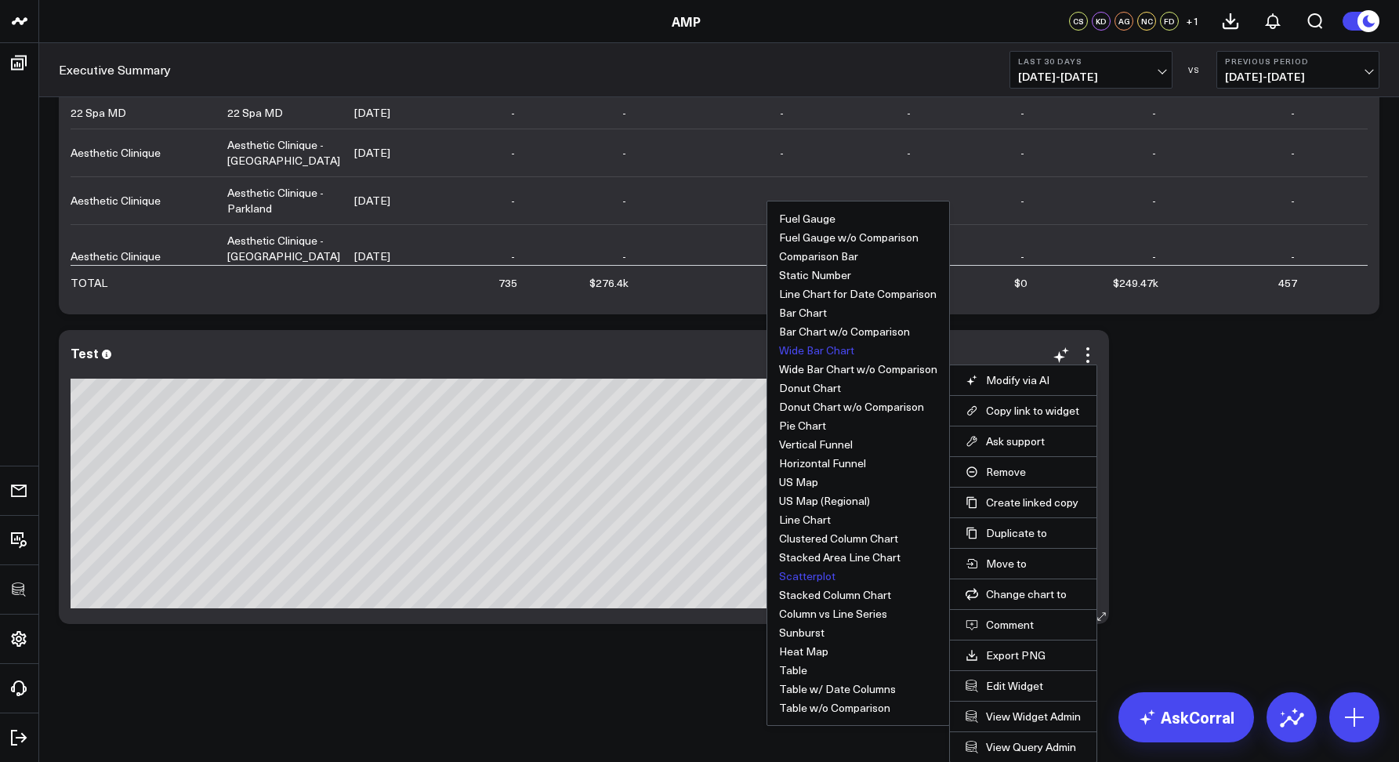
scroll to position [2353, 0]
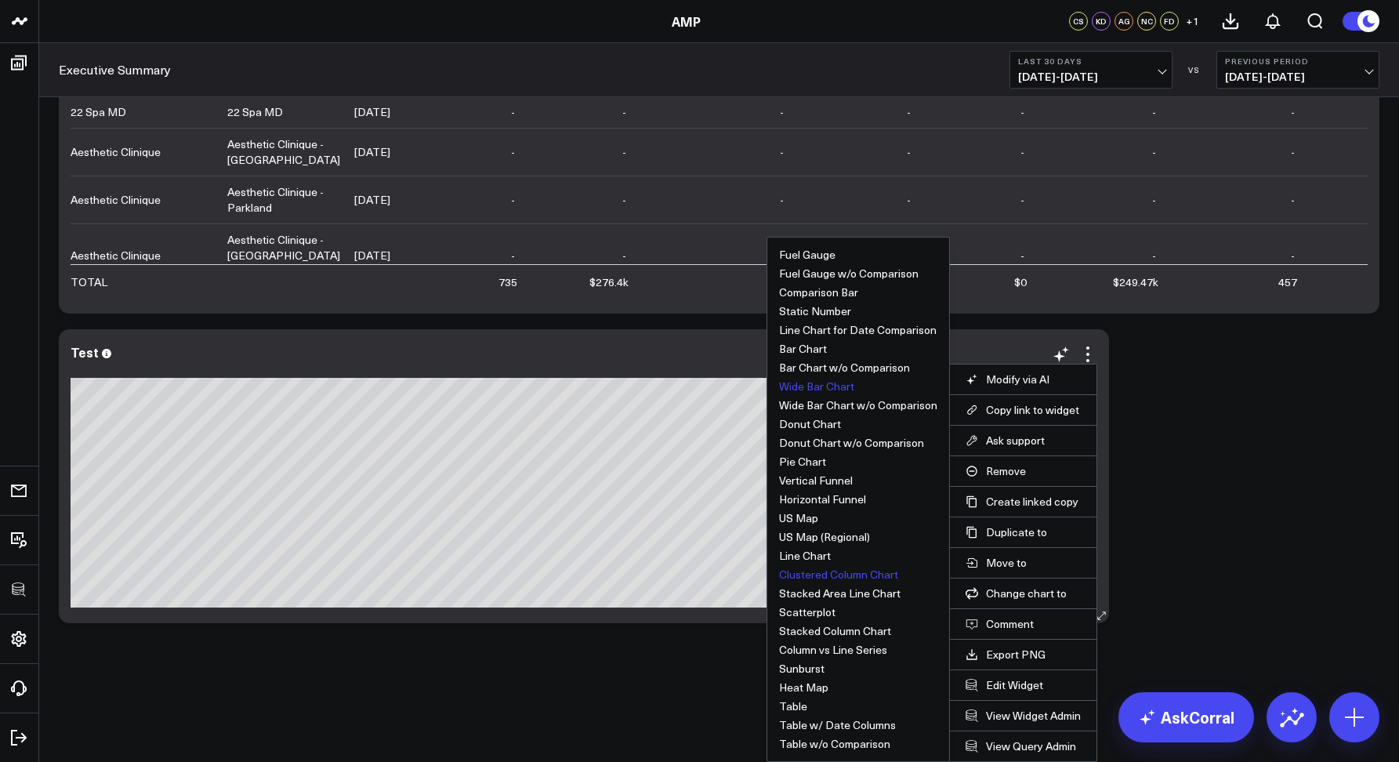
click at [804, 572] on button "Clustered Column Chart" at bounding box center [838, 574] width 119 height 11
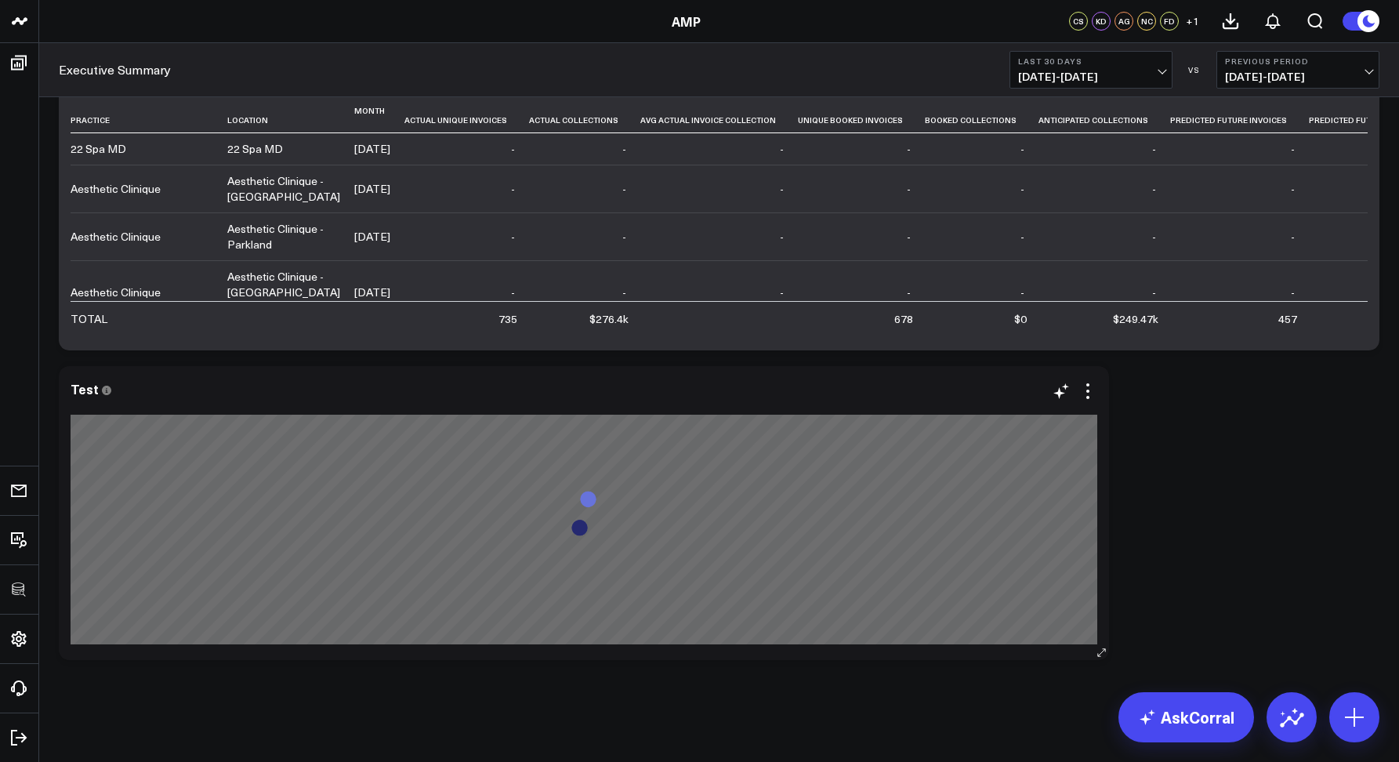
scroll to position [2316, 0]
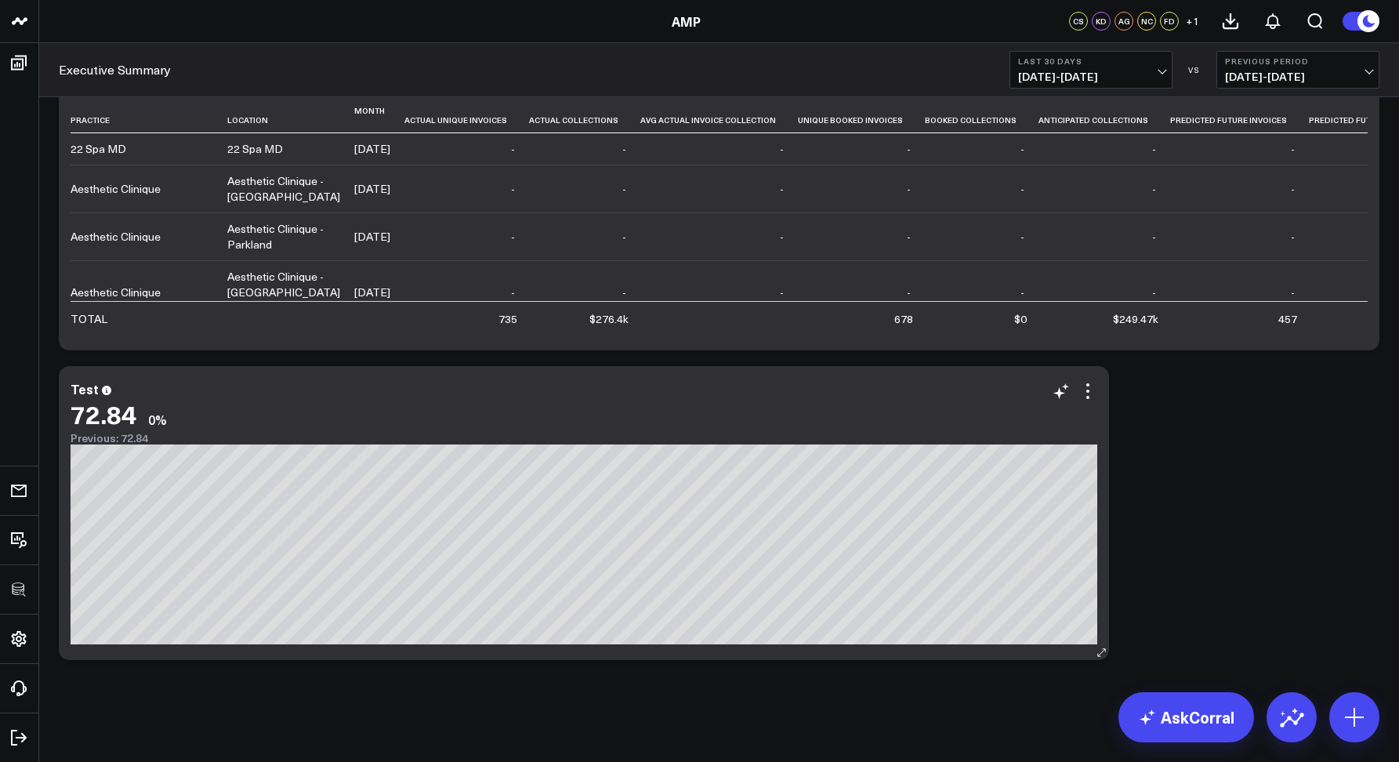
click at [1084, 401] on div "72.84 0%" at bounding box center [584, 414] width 1027 height 28
click at [1087, 397] on icon at bounding box center [1088, 397] width 3 height 3
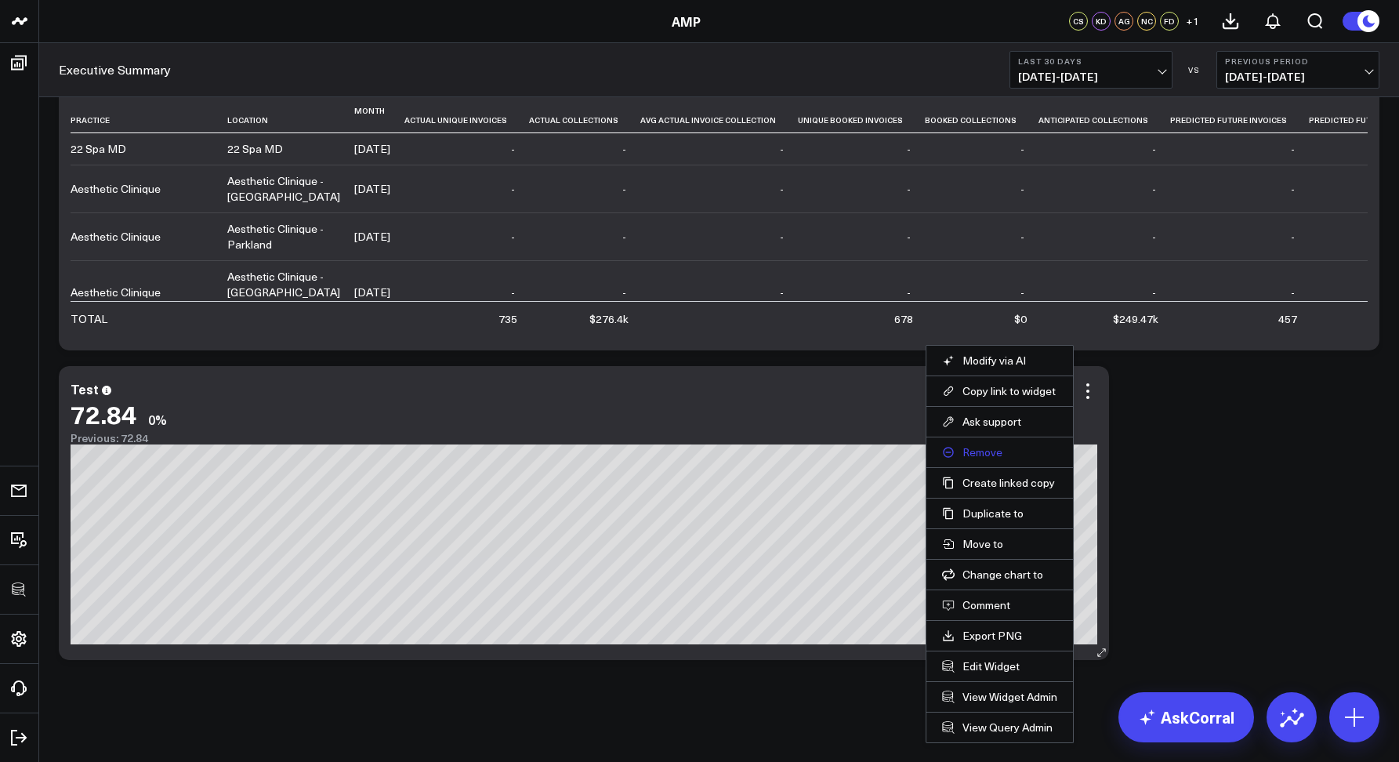
click at [961, 454] on button "Remove" at bounding box center [999, 452] width 115 height 14
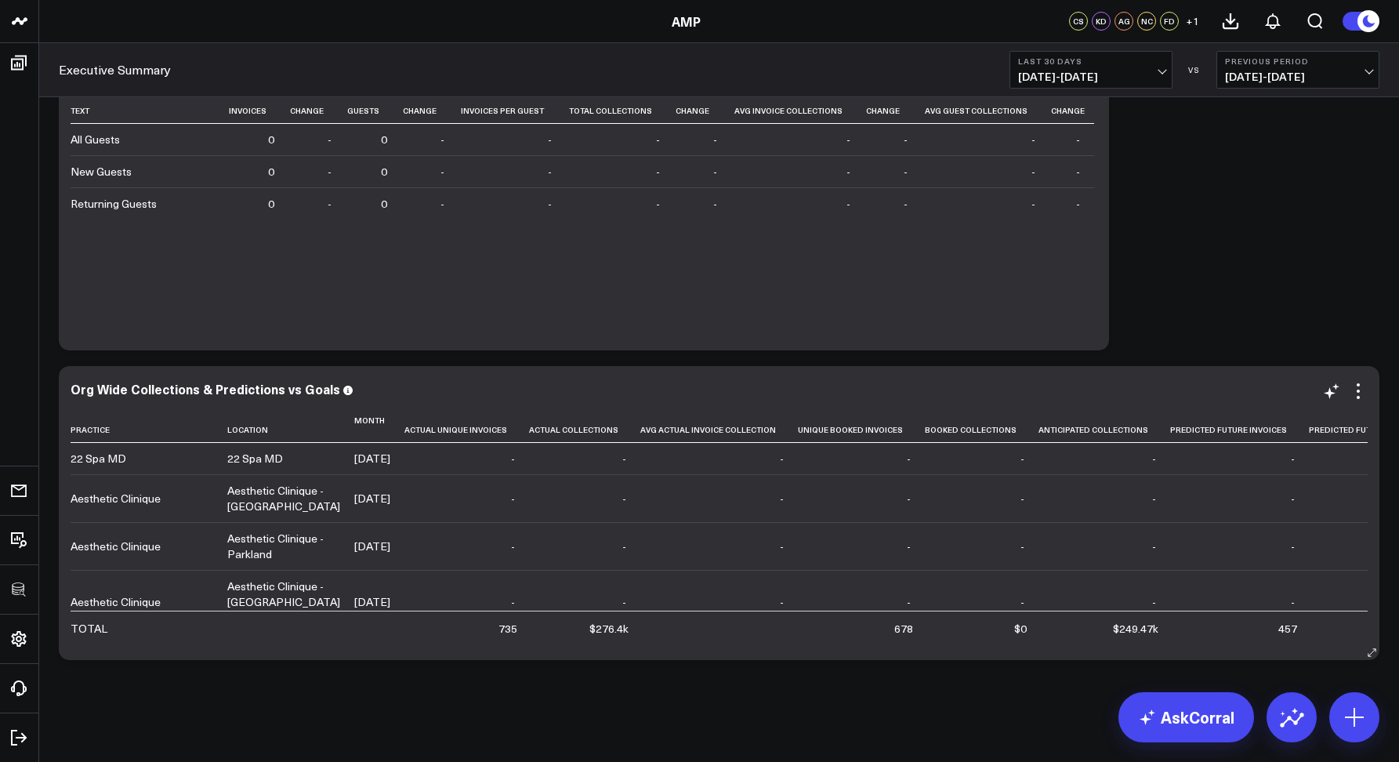
scroll to position [2006, 0]
